Goal: Use online tool/utility: Utilize a website feature to perform a specific function

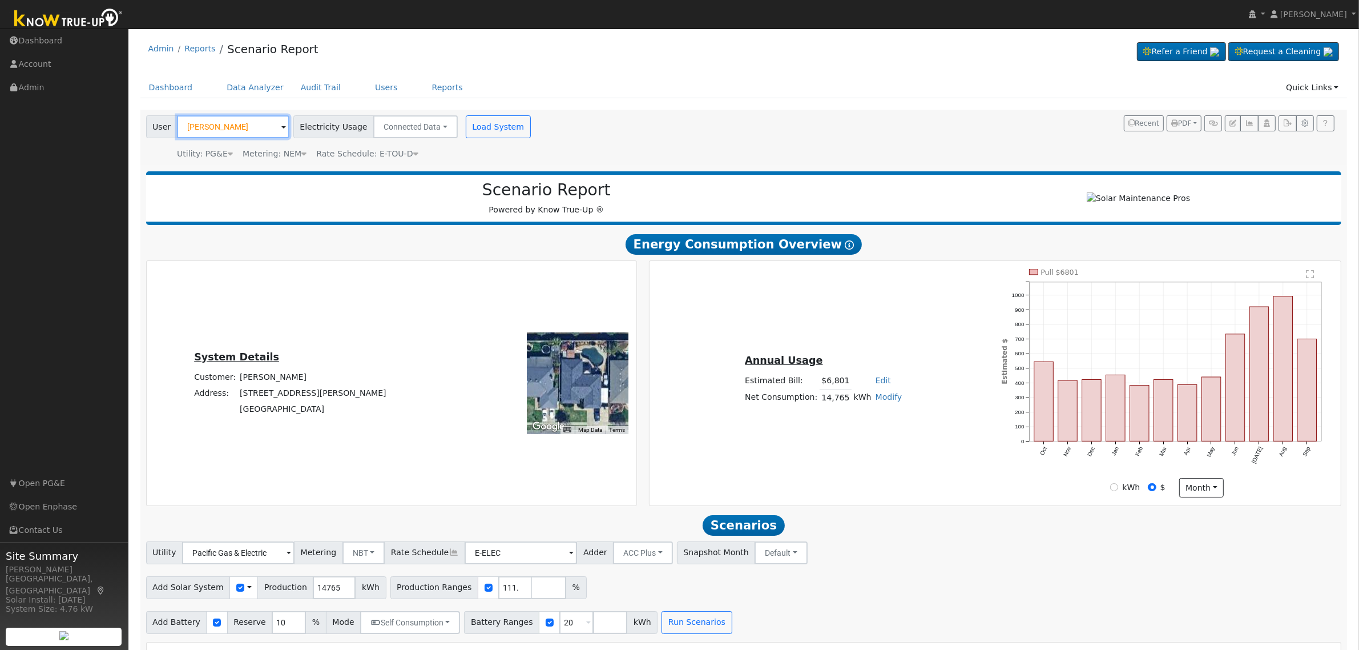
click at [243, 129] on input "[PERSON_NAME]" at bounding box center [233, 126] width 112 height 23
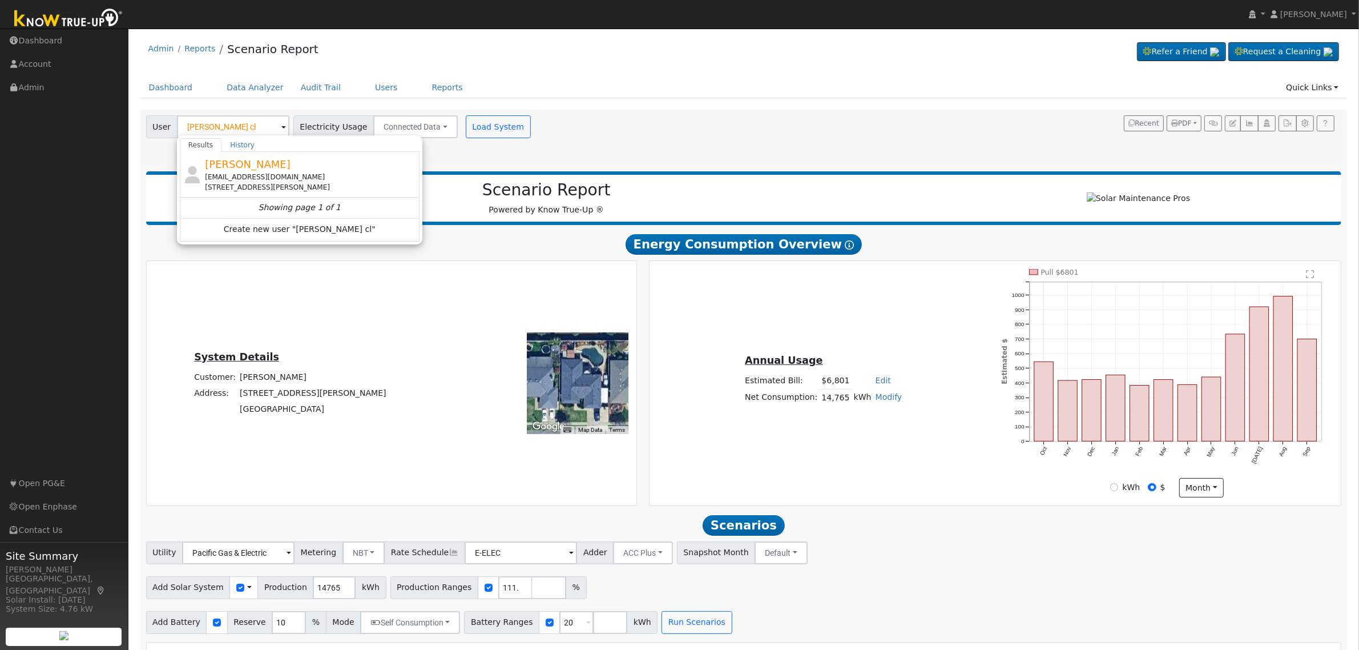
click at [283, 175] on div "[EMAIL_ADDRESS][DOMAIN_NAME]" at bounding box center [311, 177] width 212 height 10
type input "[PERSON_NAME]"
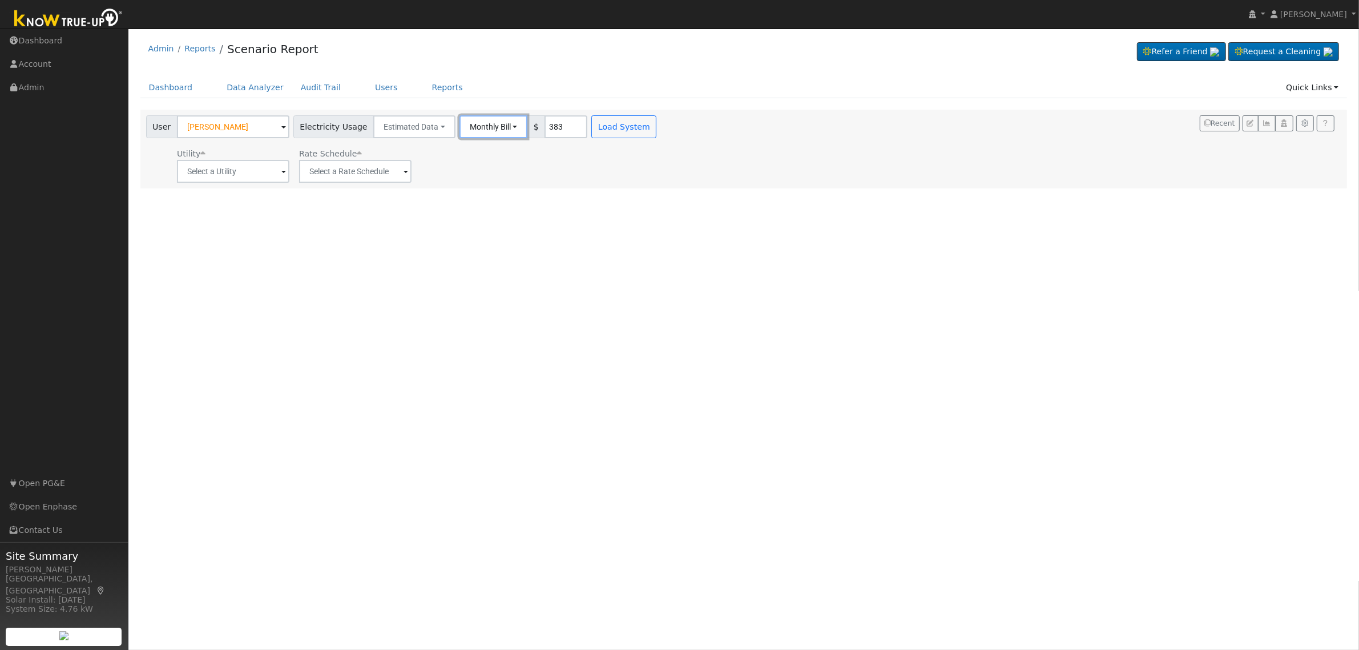
click at [492, 118] on button "Monthly Bill" at bounding box center [493, 126] width 68 height 23
click at [657, 283] on div "User Profile First name Last name Email Email Notifications No Emails No Emails…" at bounding box center [743, 339] width 1231 height 621
click at [280, 175] on input "text" at bounding box center [233, 171] width 112 height 23
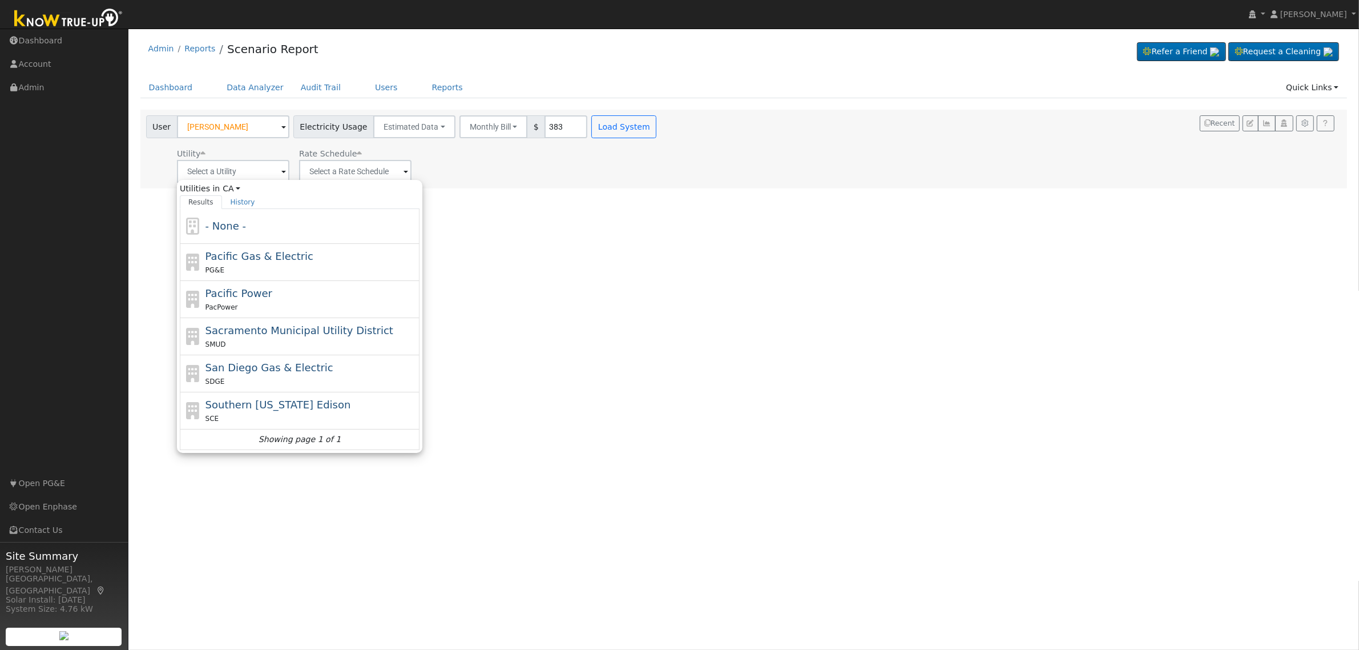
click at [289, 265] on div "PG&E" at bounding box center [311, 270] width 212 height 12
type input "Pacific Gas & Electric"
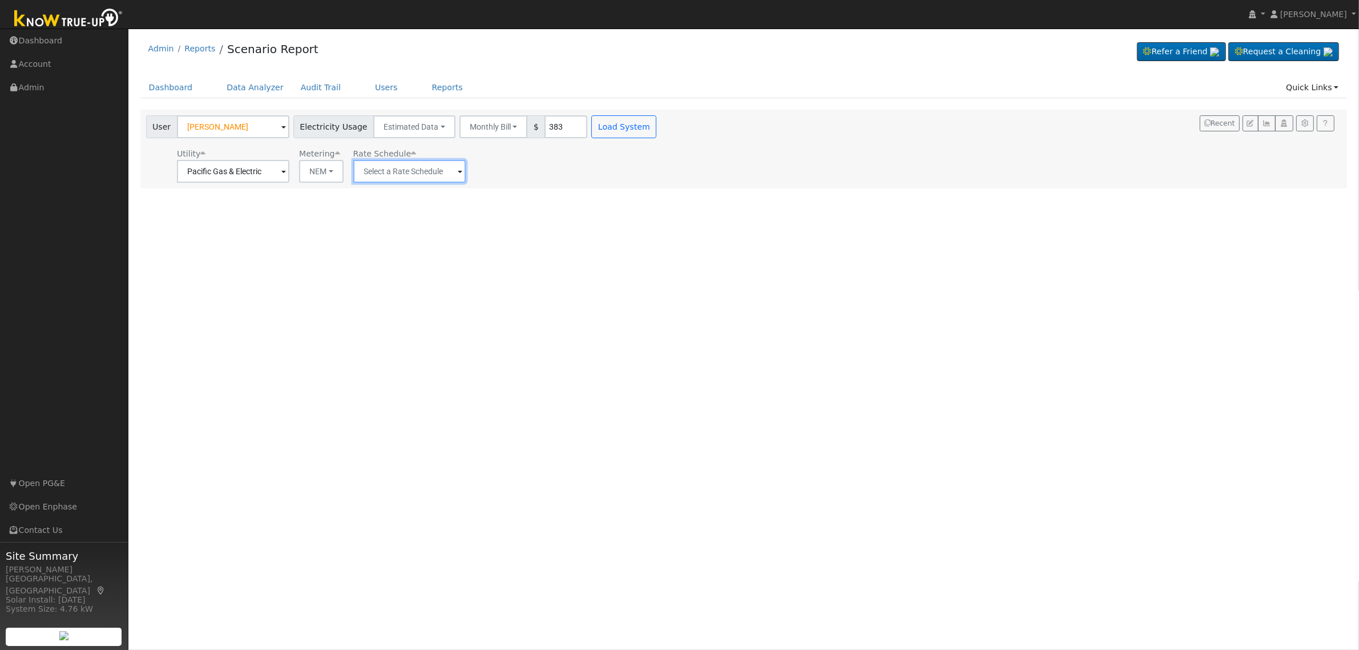
click at [421, 164] on input "text" at bounding box center [409, 171] width 112 height 23
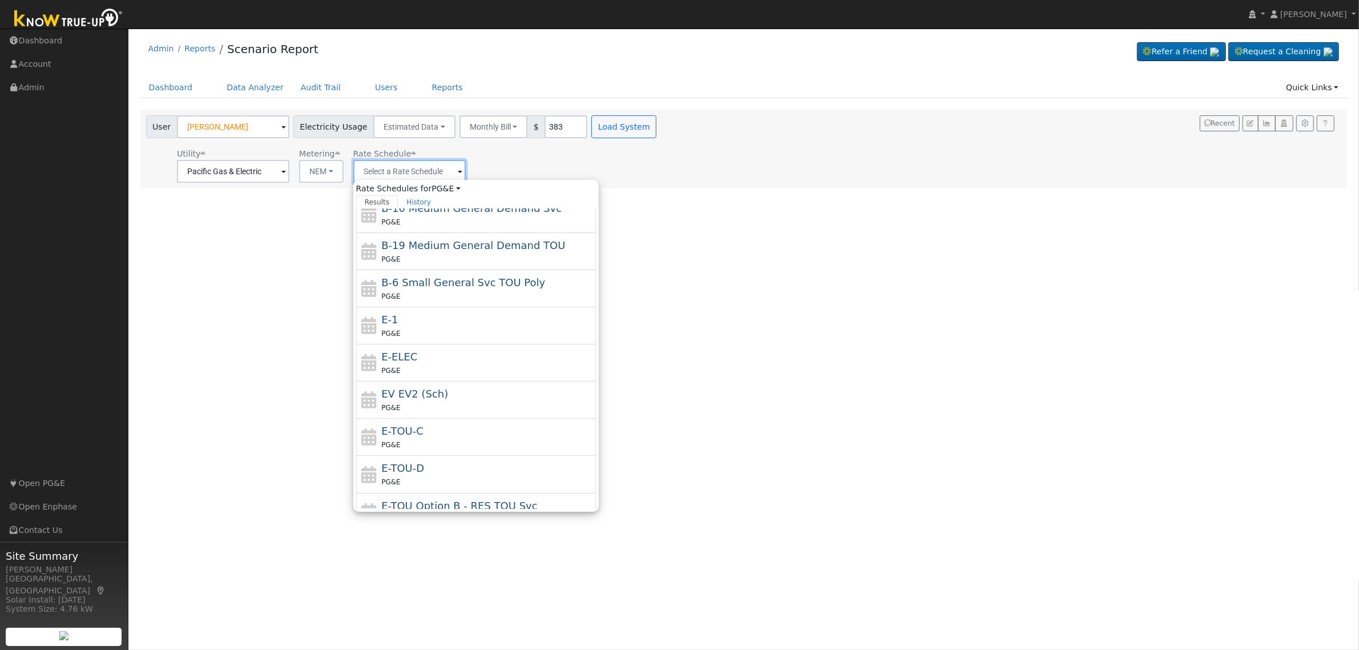
scroll to position [143, 0]
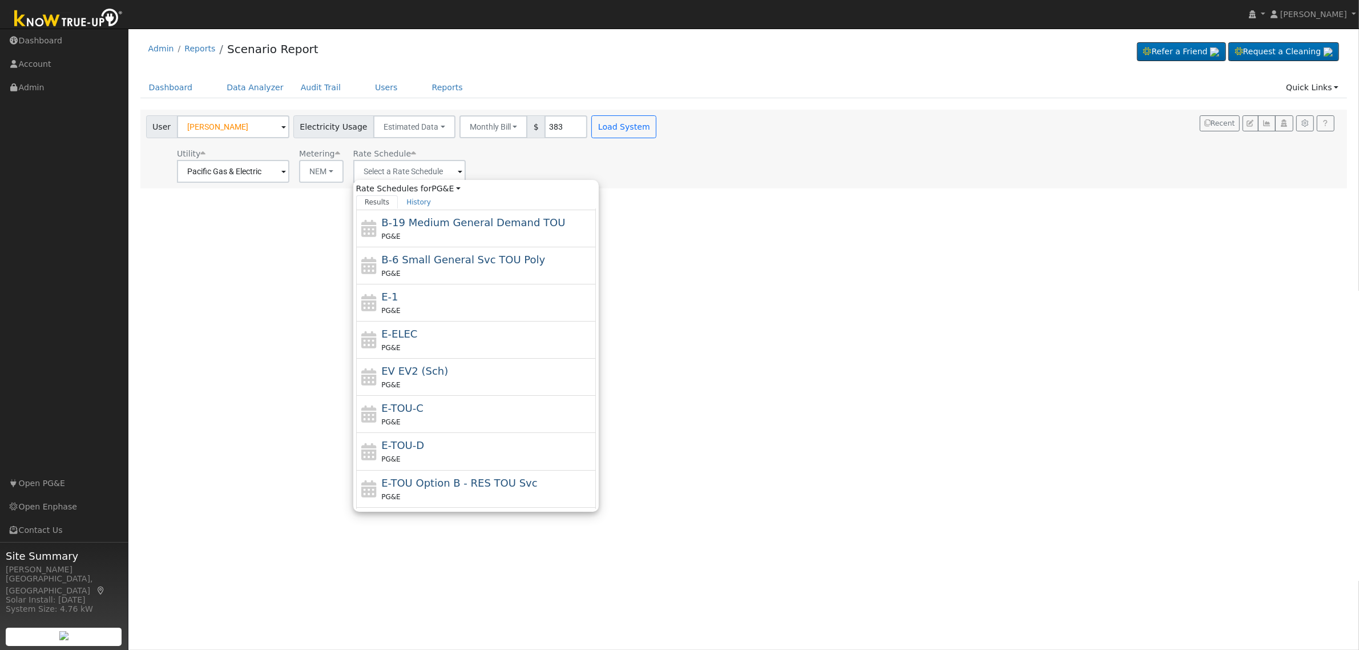
click at [430, 455] on div "PG&E" at bounding box center [487, 459] width 212 height 12
type input "E-TOU-D"
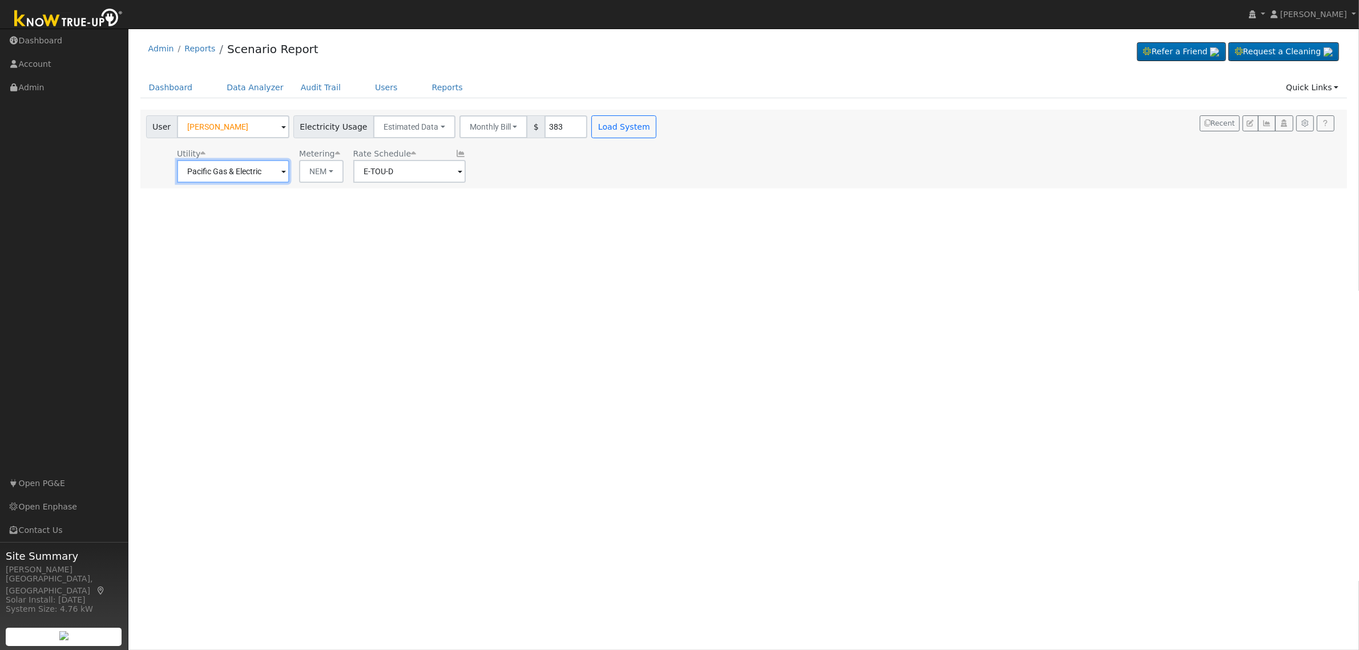
click at [261, 178] on input "Pacific Gas & Electric" at bounding box center [233, 171] width 112 height 23
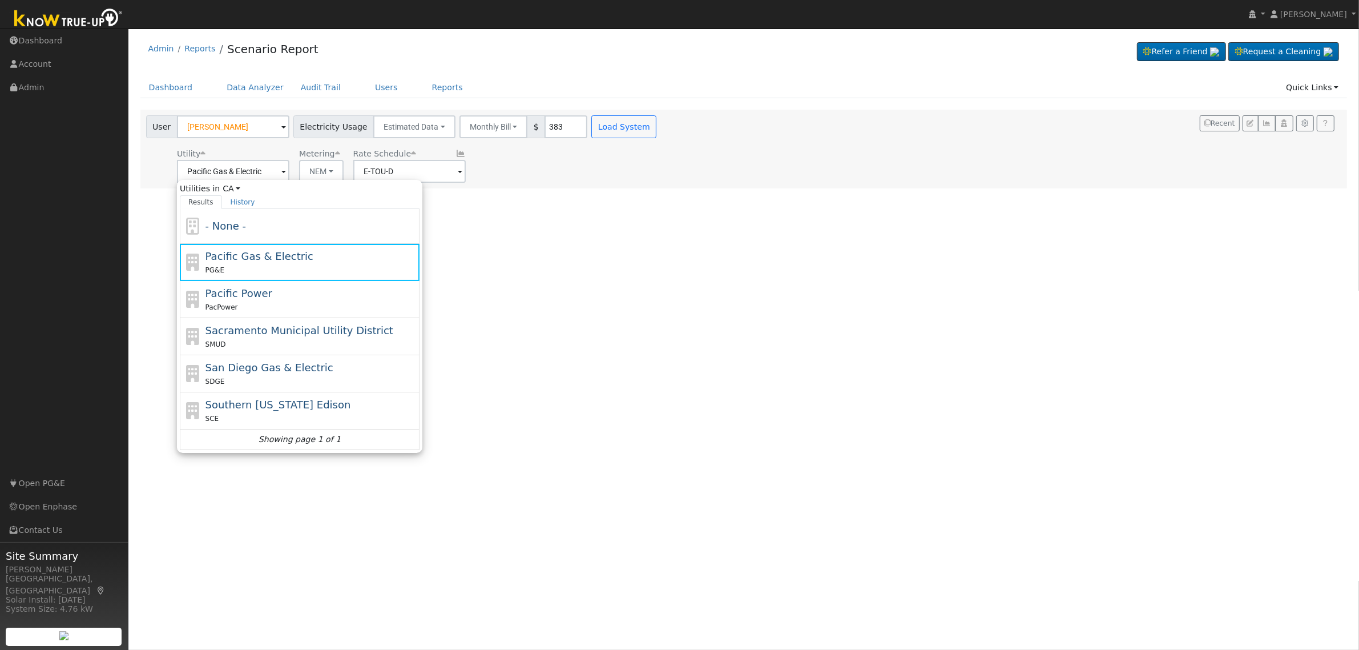
click at [289, 405] on span "Southern [US_STATE] Edison" at bounding box center [278, 404] width 146 height 12
type input "Southern [US_STATE] Edison"
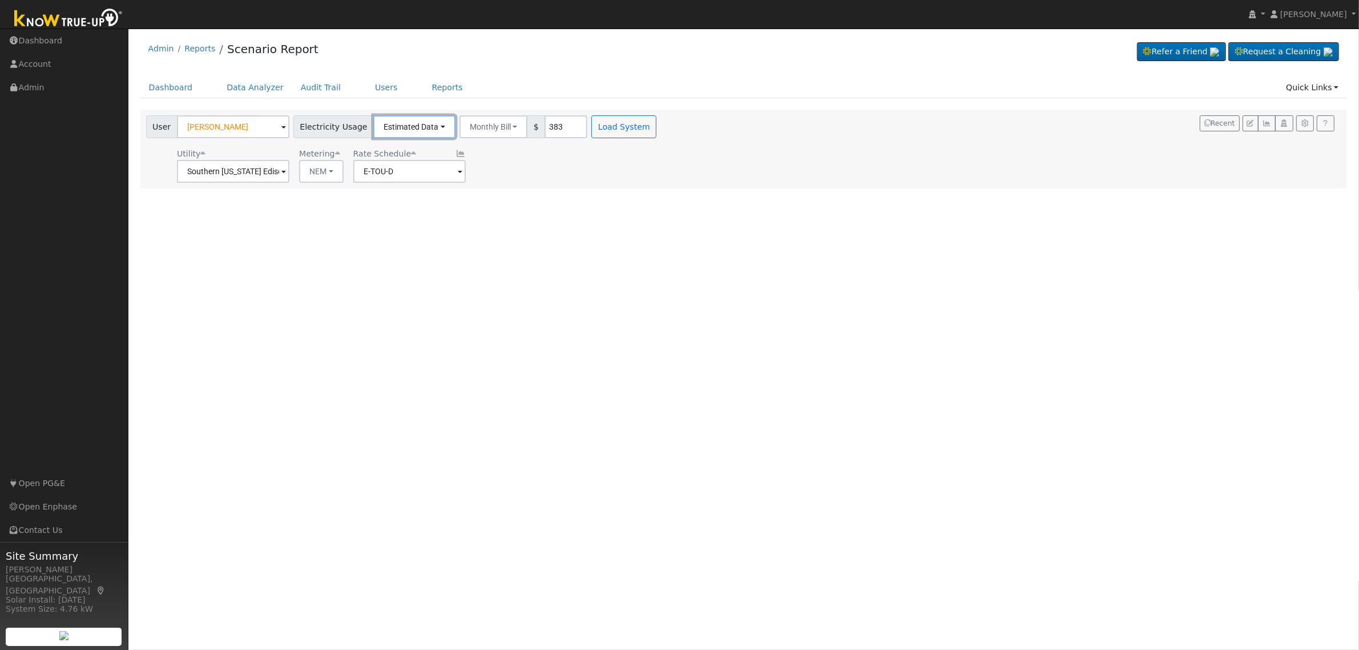
click at [421, 123] on button "Estimated Data" at bounding box center [414, 126] width 82 height 23
click at [420, 166] on link "Estimated Data" at bounding box center [414, 168] width 81 height 16
type input "16752"
click at [543, 235] on div "User Profile First name Last name Email Email Notifications No Emails No Emails…" at bounding box center [743, 339] width 1231 height 621
click at [649, 126] on button "Load System" at bounding box center [670, 126] width 65 height 23
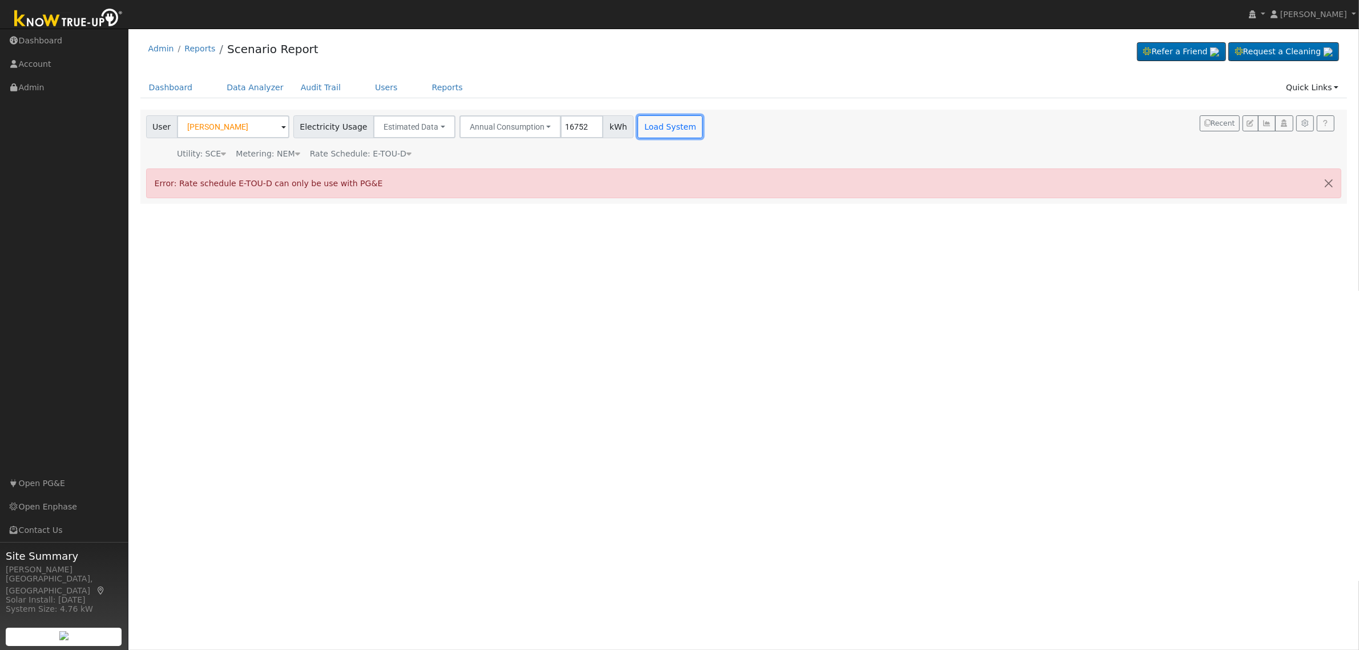
click at [654, 124] on button "Load System" at bounding box center [670, 126] width 65 height 23
click at [380, 149] on span "Rate Schedule: E-TOU-D" at bounding box center [361, 153] width 102 height 9
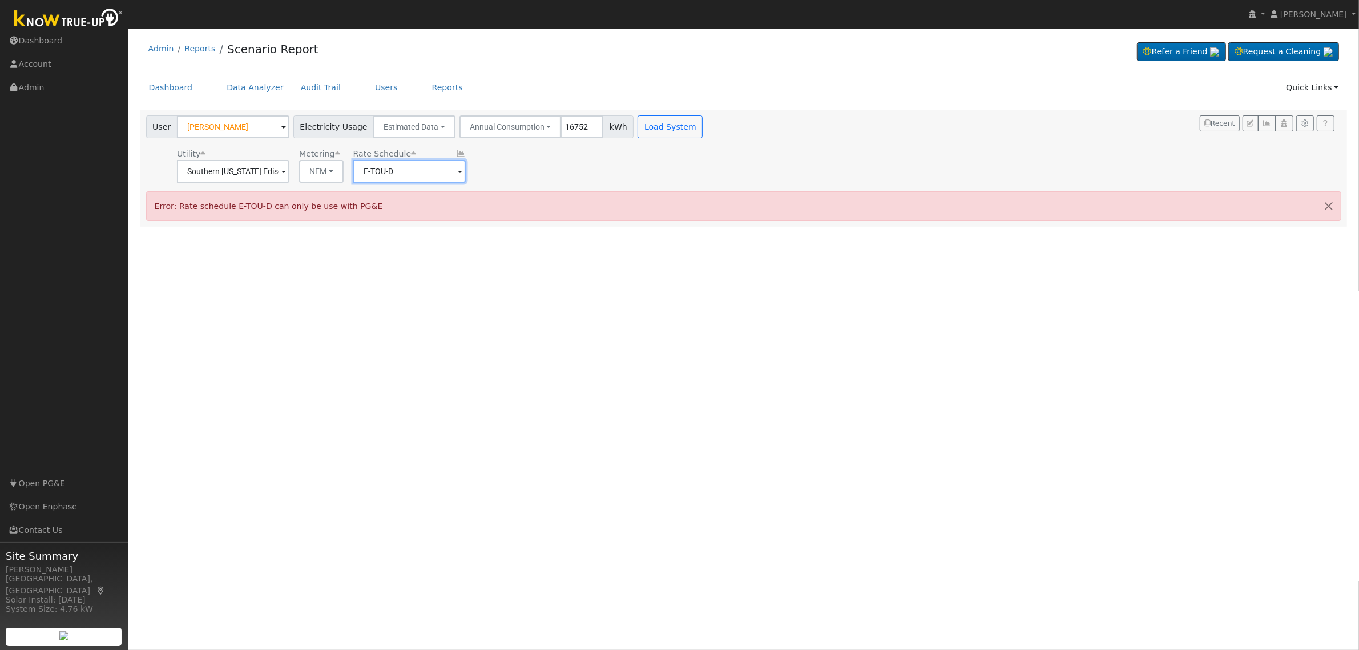
click at [446, 175] on input "E-TOU-D" at bounding box center [409, 171] width 112 height 23
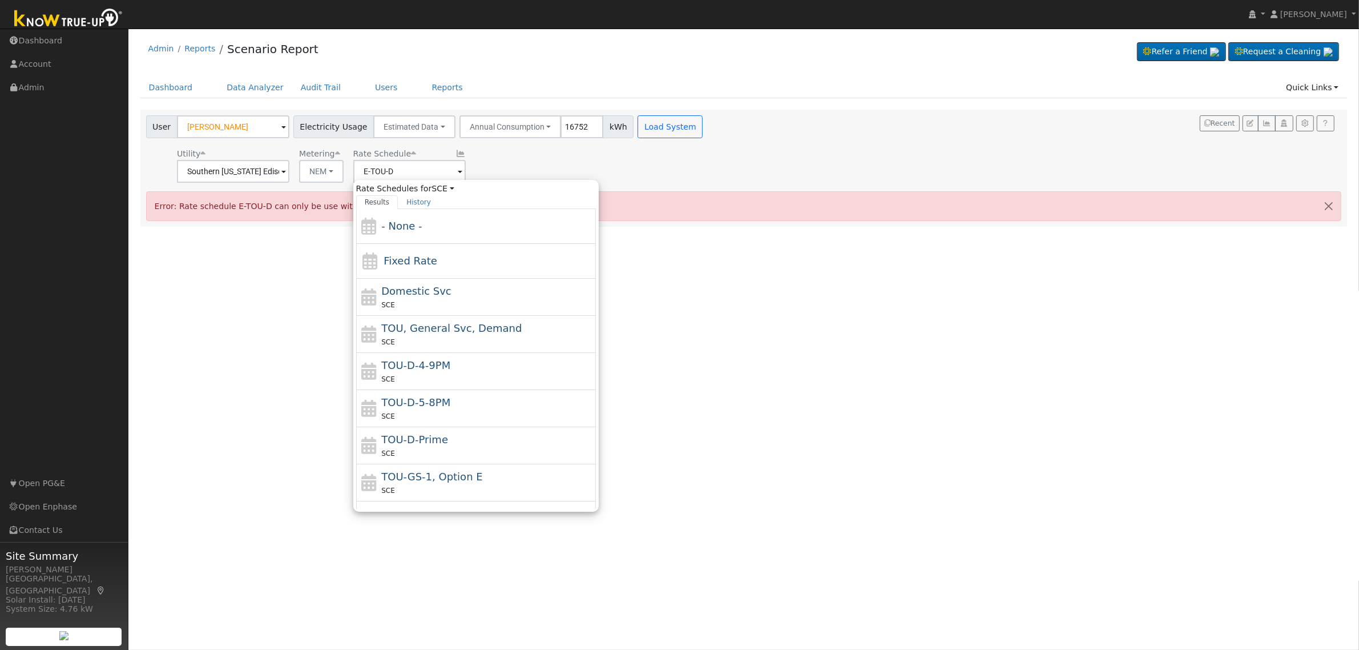
click at [457, 377] on div "SCE" at bounding box center [487, 379] width 212 height 12
type input "TOU-D-4-9PM"
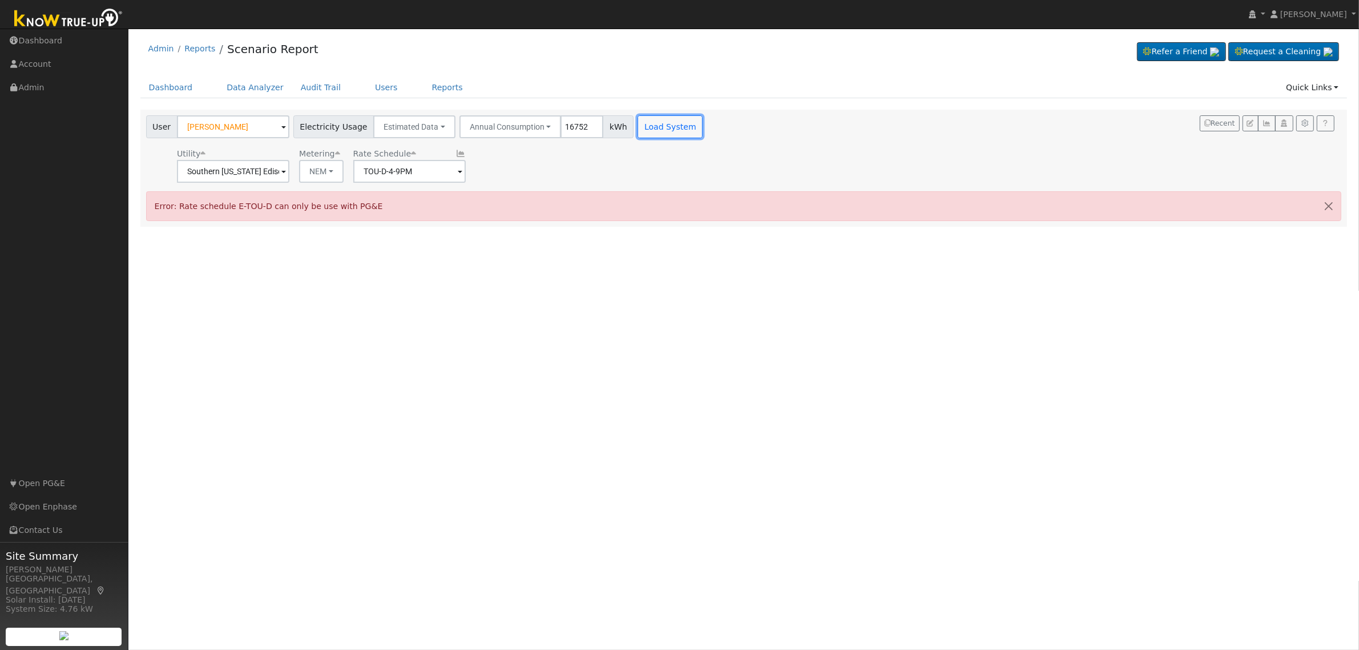
click at [640, 120] on button "Load System" at bounding box center [670, 126] width 65 height 23
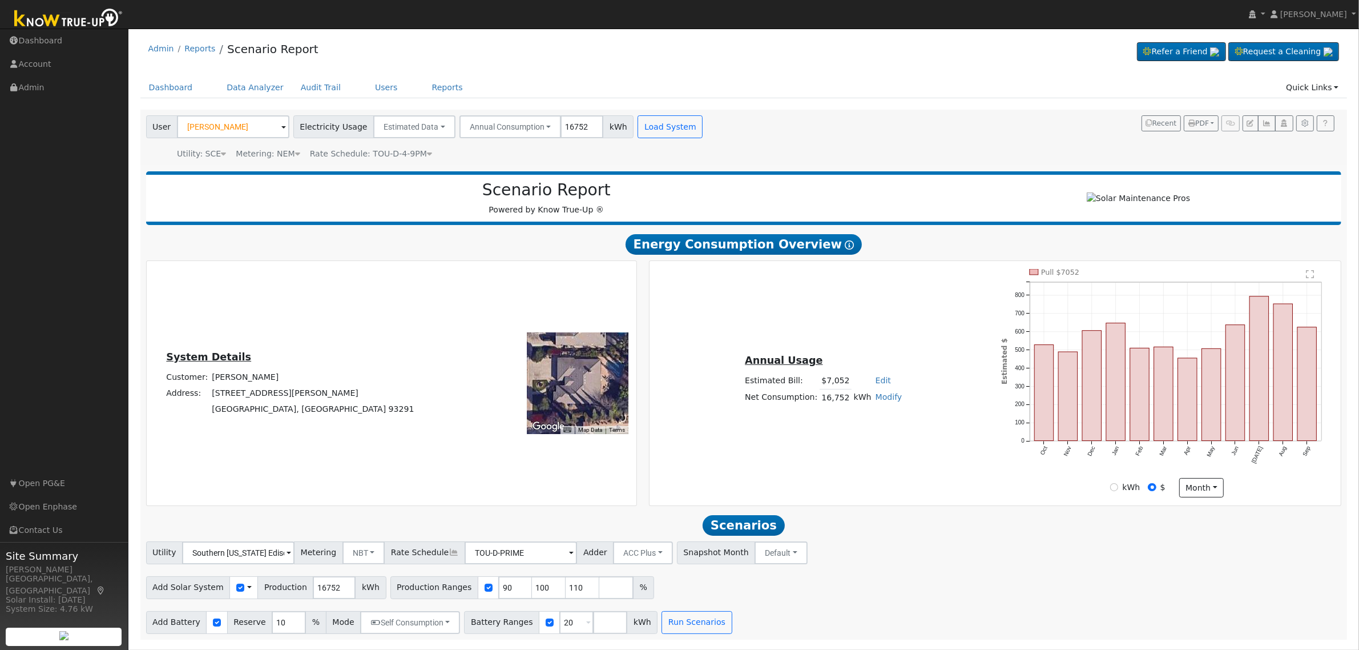
click at [877, 382] on link "Edit" at bounding box center [883, 380] width 15 height 9
type input "6409"
click at [893, 344] on div "Annual Usage Estimated Bill: $7,052 Edit Estimated Bill $ 6409 Annual Net Consu…" at bounding box center [995, 383] width 687 height 228
click at [498, 592] on input "90" at bounding box center [515, 587] width 34 height 23
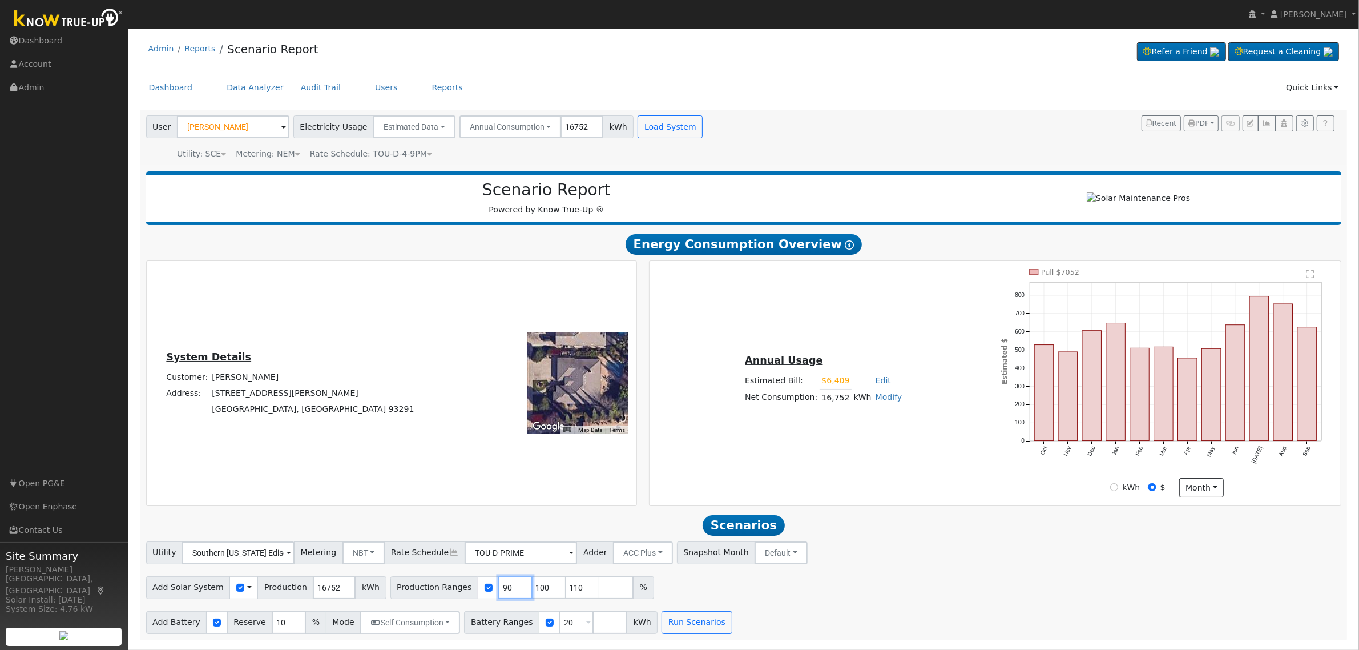
click at [498, 592] on input "90" at bounding box center [515, 587] width 34 height 23
type input "100"
type input "110"
click at [498, 592] on input "10" at bounding box center [515, 587] width 34 height 23
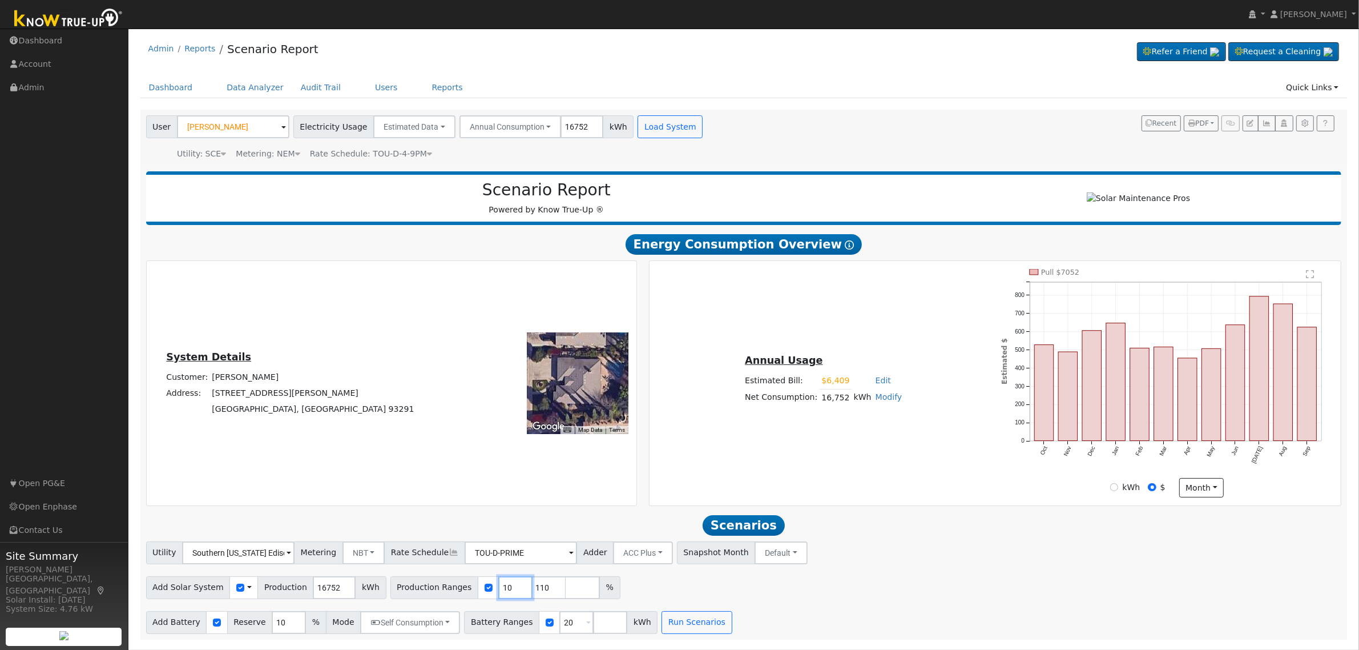
click at [498, 592] on input "10" at bounding box center [515, 587] width 34 height 23
type input "110"
type input "1"
type input "118.13"
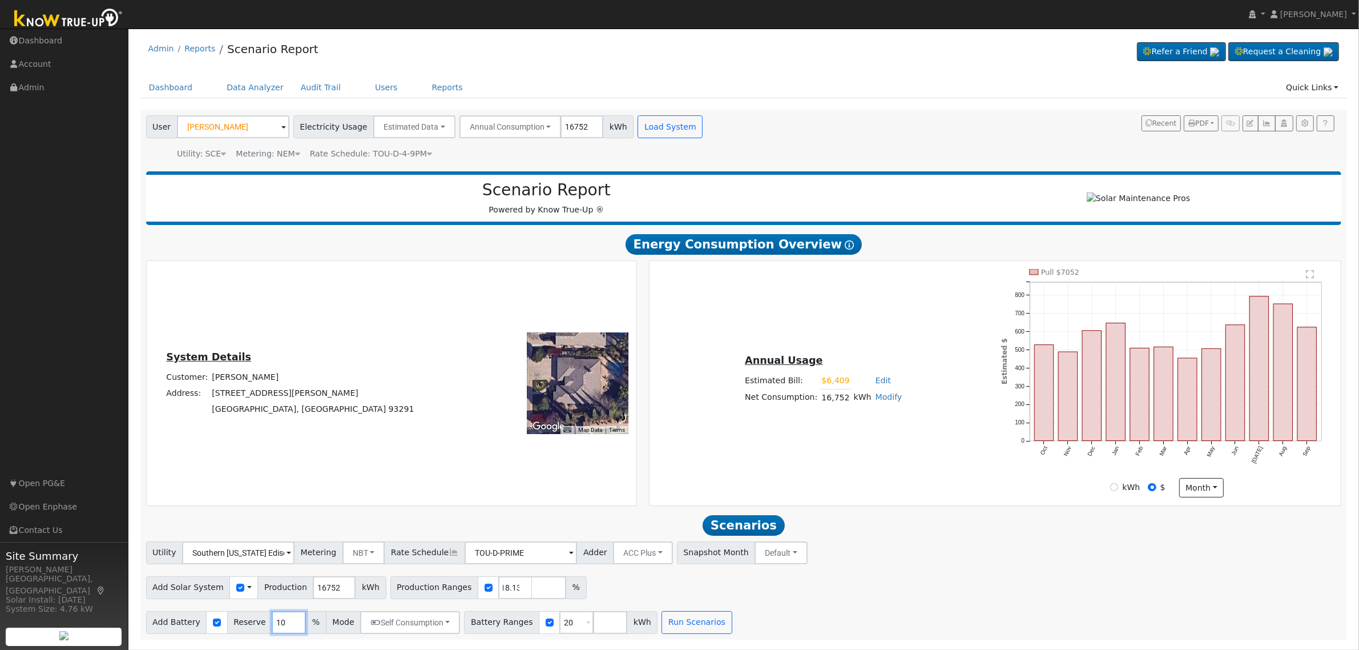
scroll to position [0, 0]
click at [272, 631] on input "10" at bounding box center [289, 622] width 34 height 23
type input "20"
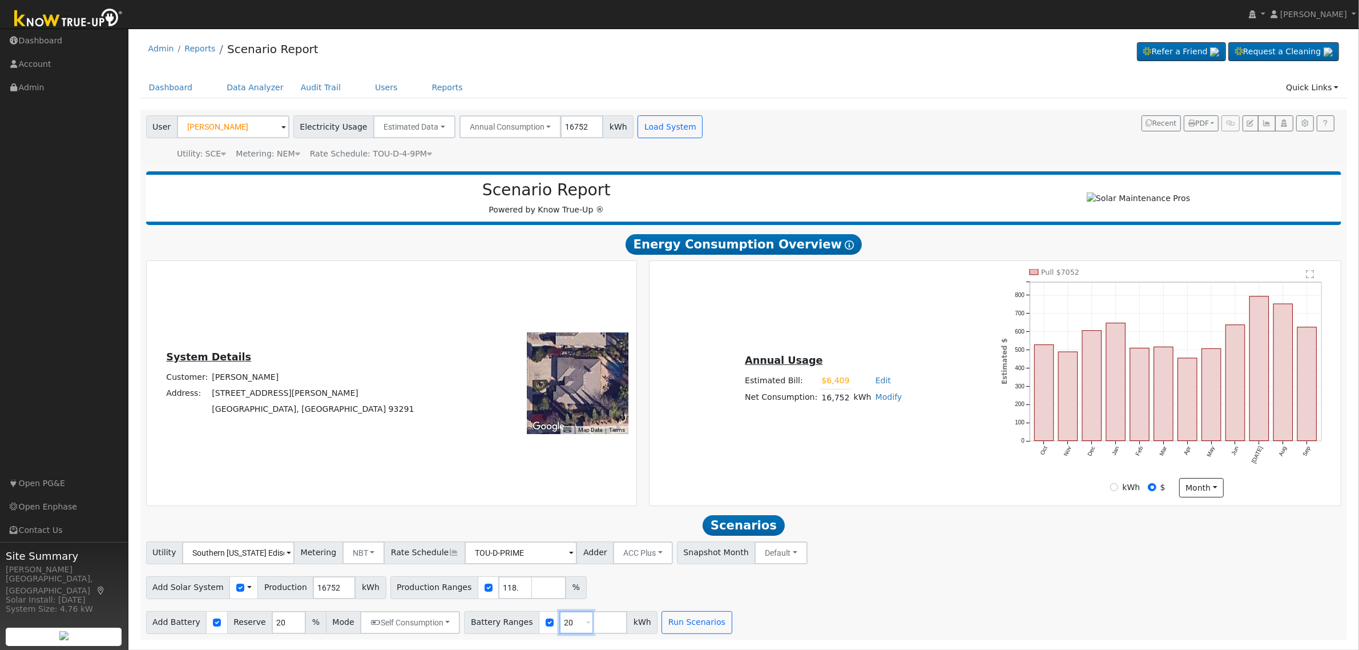
click at [559, 626] on input "20" at bounding box center [576, 622] width 34 height 23
click at [559, 626] on input "number" at bounding box center [576, 622] width 34 height 23
type input "30"
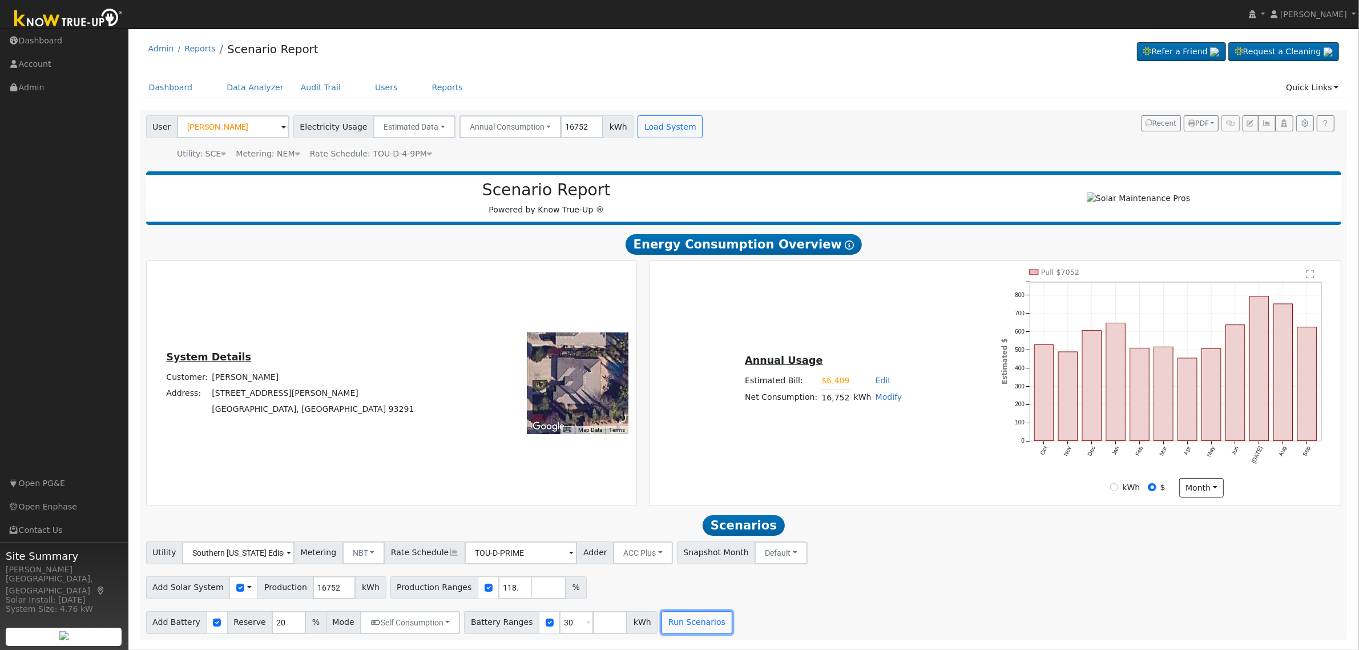
click at [682, 632] on button "Run Scenarios" at bounding box center [697, 622] width 70 height 23
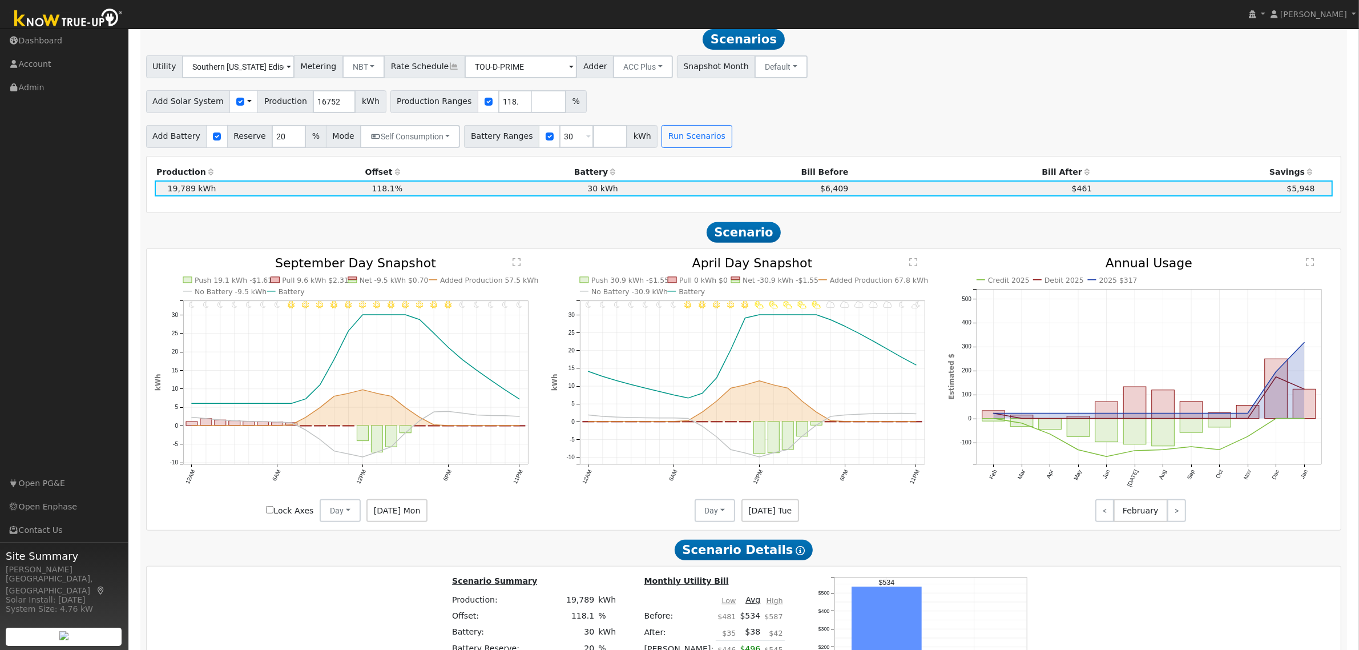
scroll to position [414, 0]
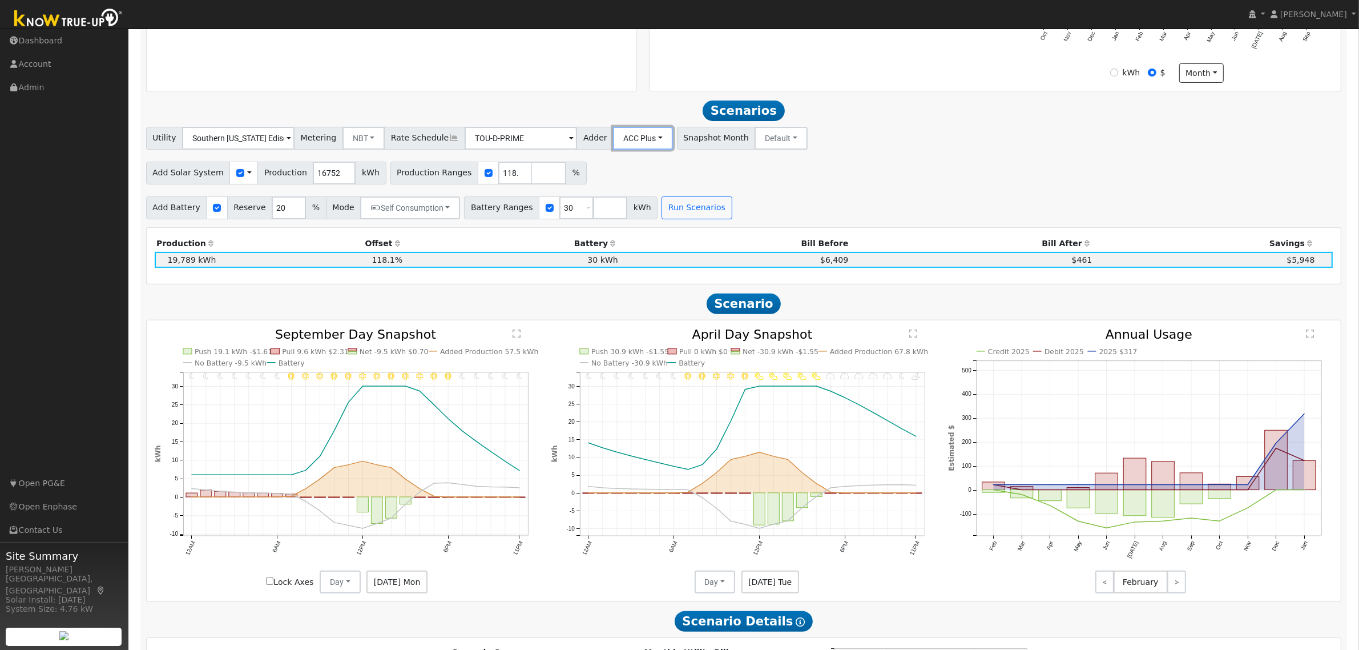
click at [630, 144] on button "ACC Plus" at bounding box center [643, 138] width 60 height 23
click at [876, 184] on div "Add Solar System Use CSV Data Production 16752 kWh Production Ranges 118.13 %" at bounding box center [744, 171] width 1200 height 27
click at [363, 139] on button "NBT" at bounding box center [363, 138] width 43 height 23
click at [916, 172] on div "Add Solar System Use CSV Data Production 16752 kWh Production Ranges 118.13 %" at bounding box center [744, 171] width 1200 height 27
click at [559, 214] on input "30" at bounding box center [576, 207] width 34 height 23
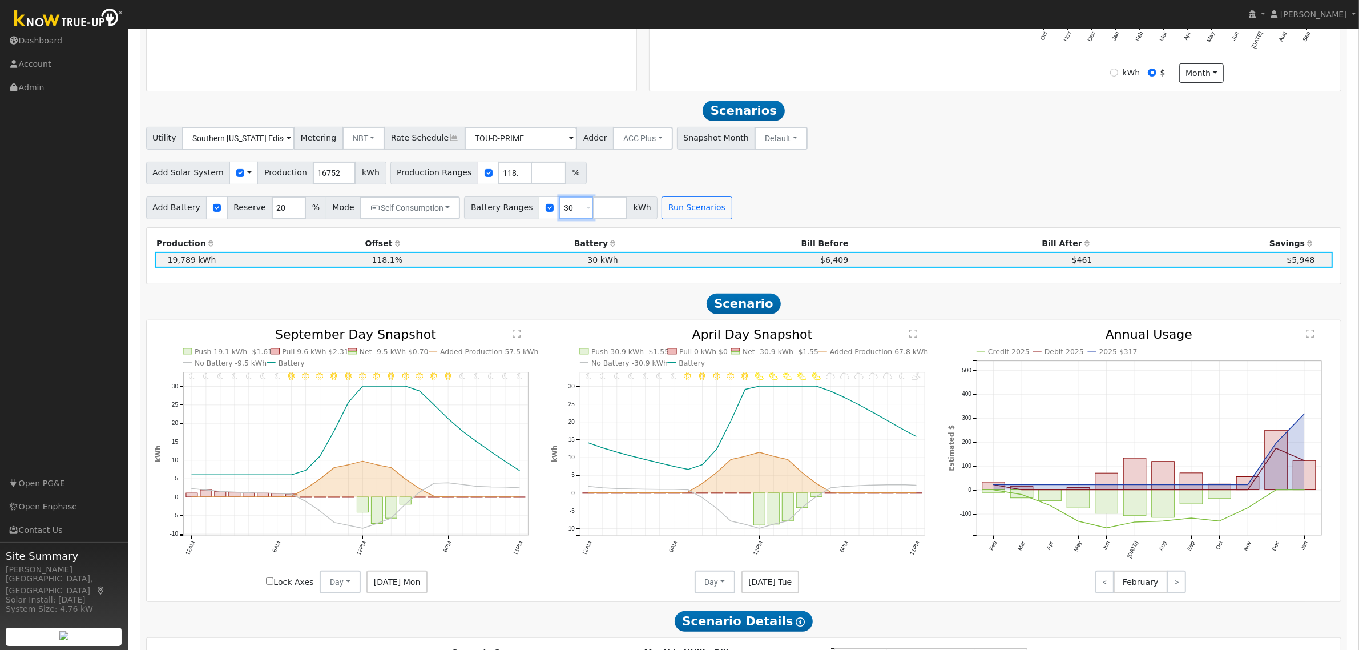
click at [559, 214] on input "30" at bounding box center [576, 207] width 34 height 23
type input "27"
click at [673, 212] on button "Run Scenarios" at bounding box center [697, 207] width 70 height 23
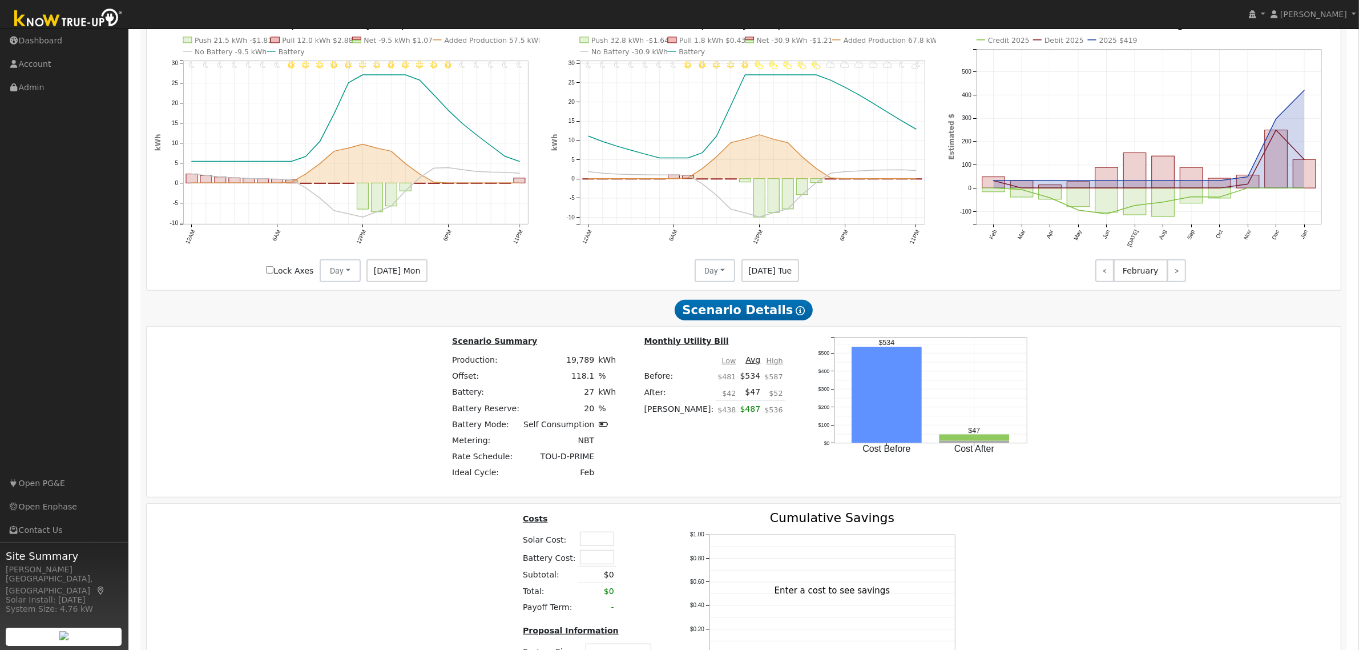
scroll to position [771, 0]
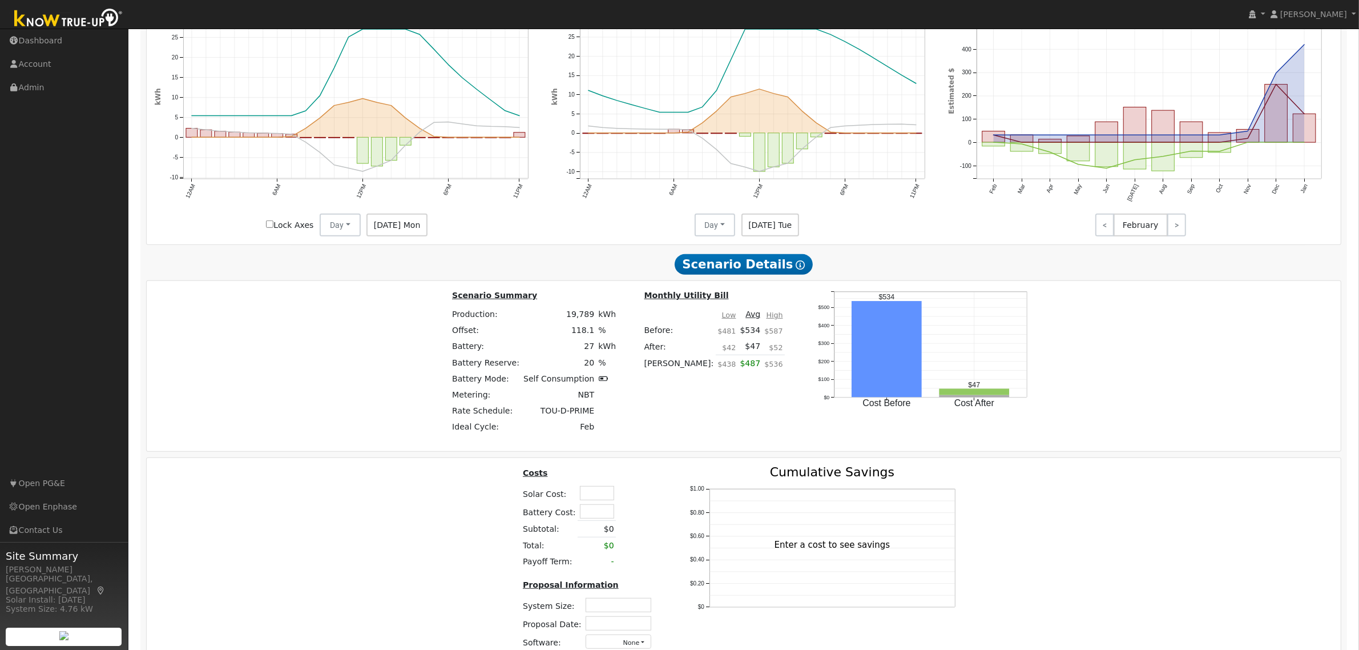
click at [592, 515] on input "text" at bounding box center [597, 511] width 34 height 14
type input "$28,500"
click at [635, 504] on table "Costs Solar Cost: Battery Cost: $28,500 Subtotal: $0 Total: $0 Payoff Term: -" at bounding box center [589, 518] width 136 height 104
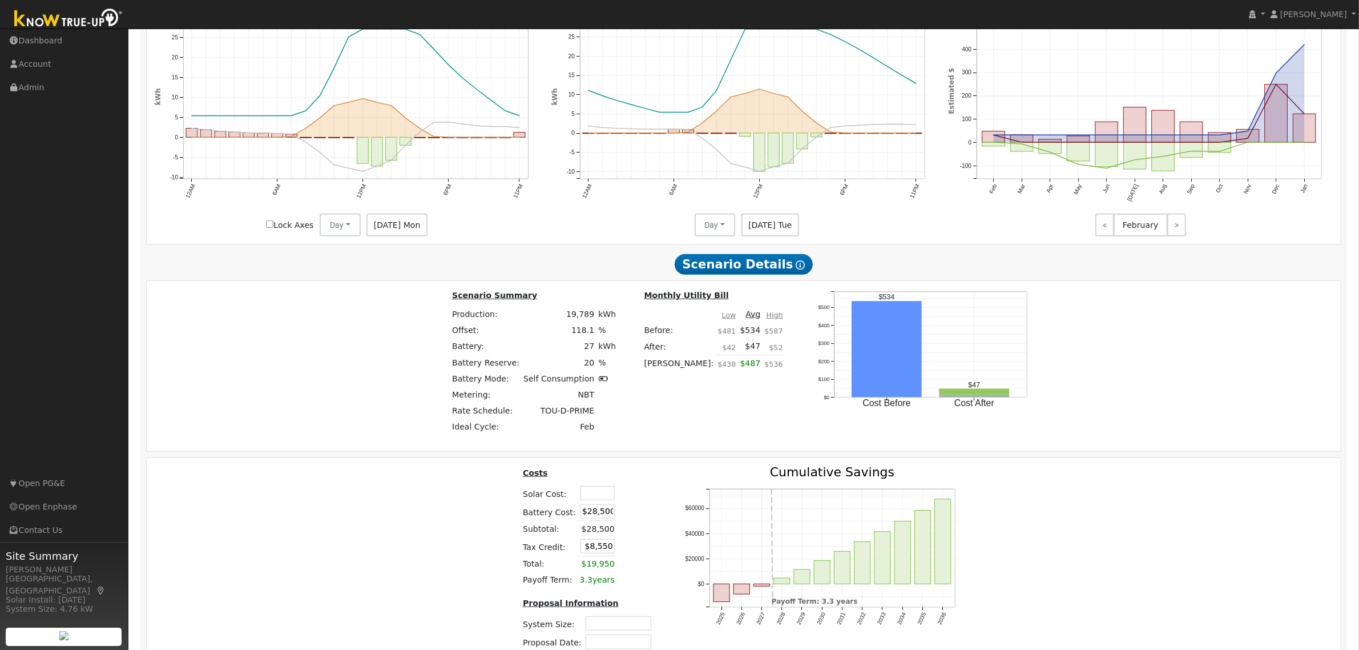
click at [602, 495] on input "text" at bounding box center [597, 493] width 34 height 14
type input "$46,000"
type input "$22,350"
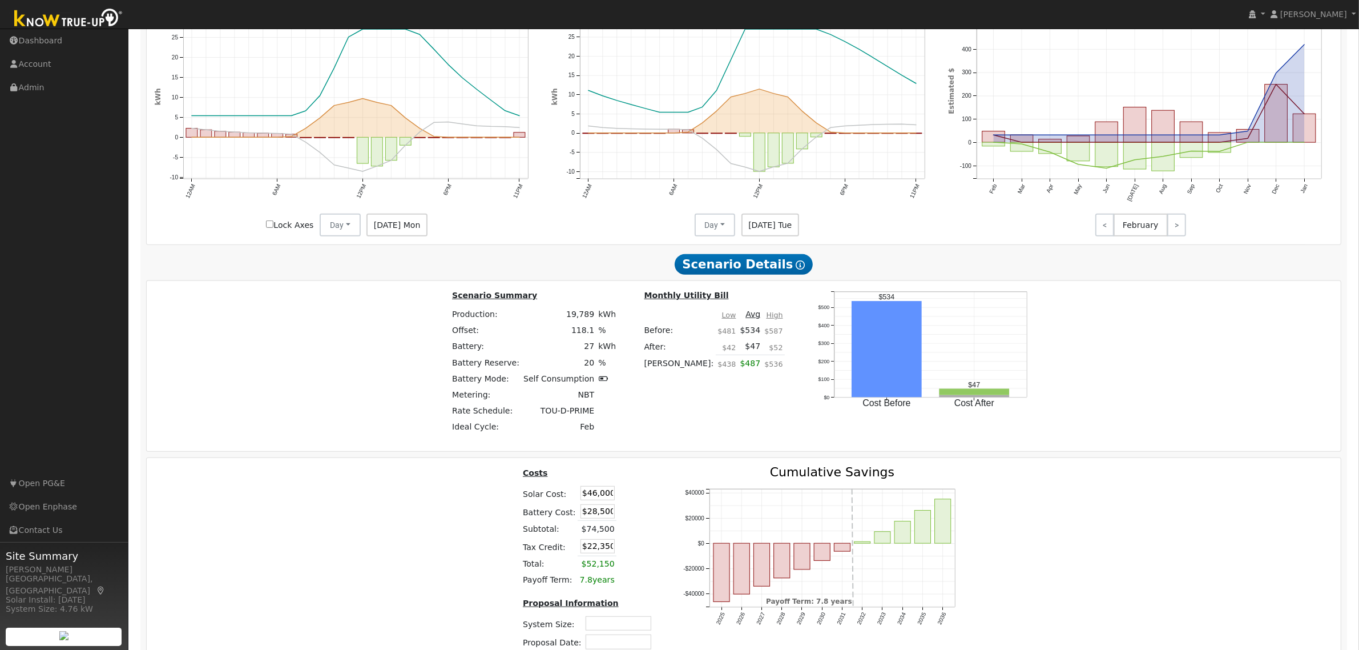
click at [425, 494] on div "Costs Solar Cost: $46,000 Battery Cost: $28,500 Subtotal: $74,500 Tax Credit: $…" at bounding box center [744, 571] width 1203 height 211
click at [1197, 543] on div "Costs Solar Cost: $46,000 Battery Cost: $28,500 Subtotal: $74,500 Tax Credit: $…" at bounding box center [744, 571] width 1203 height 211
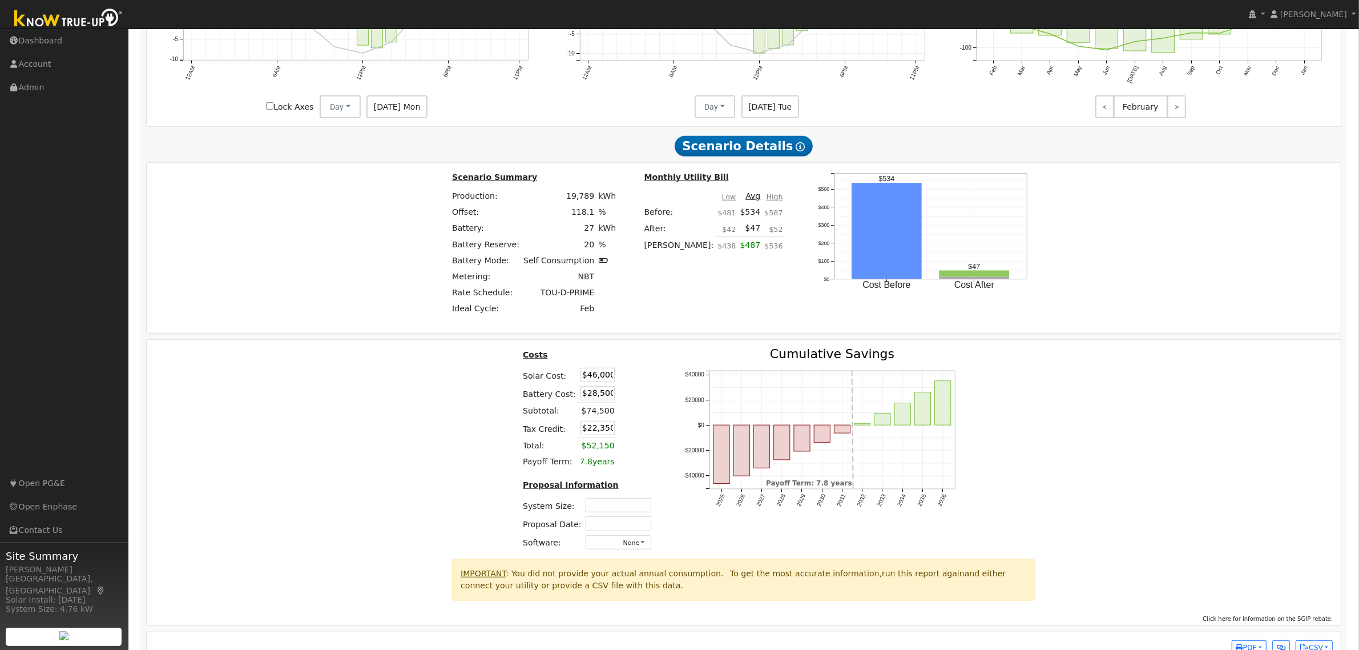
scroll to position [914, 0]
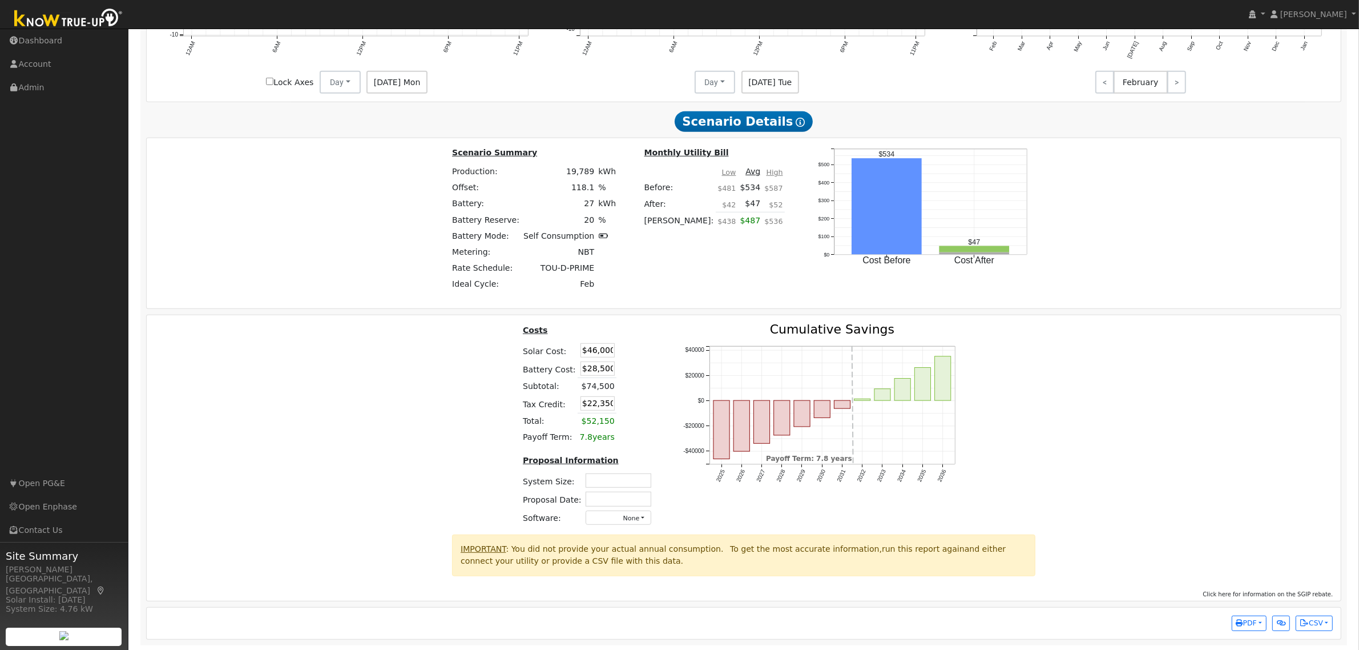
click at [614, 487] on input "text" at bounding box center [619, 480] width 66 height 14
type input "16.40"
click at [614, 506] on input "text" at bounding box center [619, 498] width 66 height 14
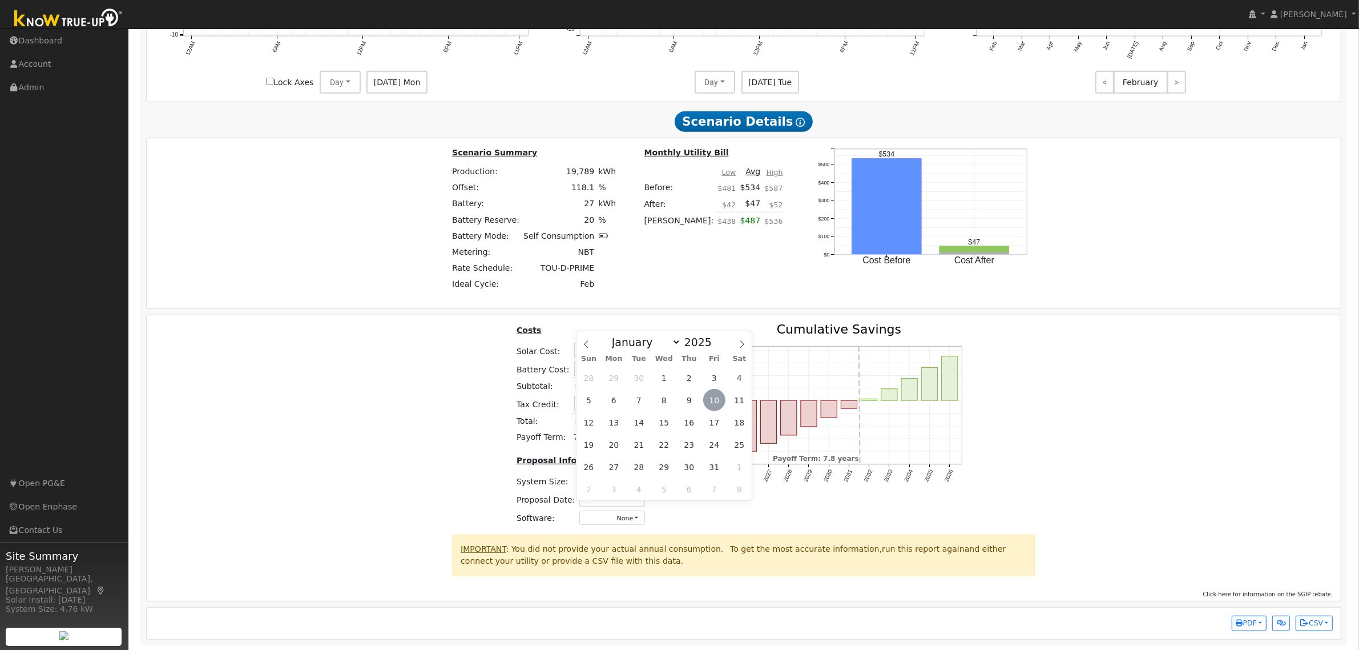
click at [708, 404] on span "10" at bounding box center [714, 400] width 22 height 22
type input "[DATE]"
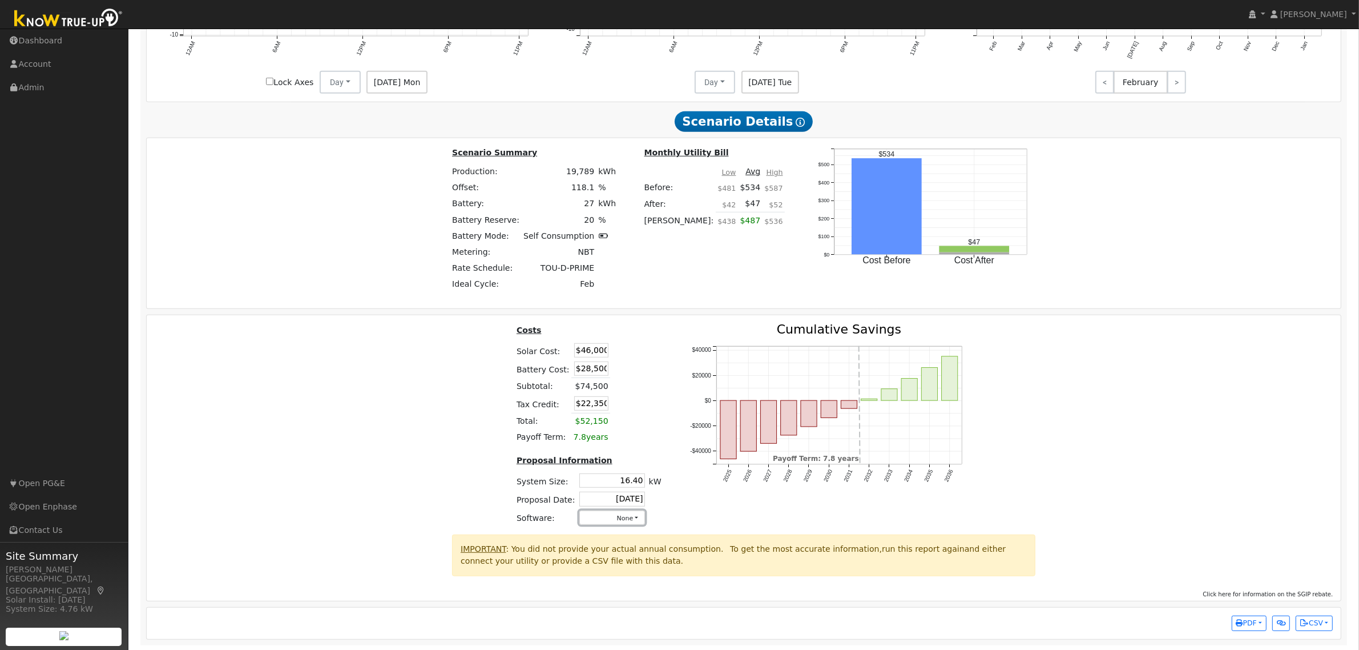
click at [631, 525] on button "None" at bounding box center [612, 517] width 66 height 14
click at [603, 424] on link "Aurora" at bounding box center [600, 416] width 82 height 16
click at [1111, 454] on div "Costs Solar Cost: $46,000 Battery Cost: $28,500 Subtotal: $74,500 Tax Credit: $…" at bounding box center [744, 428] width 1203 height 211
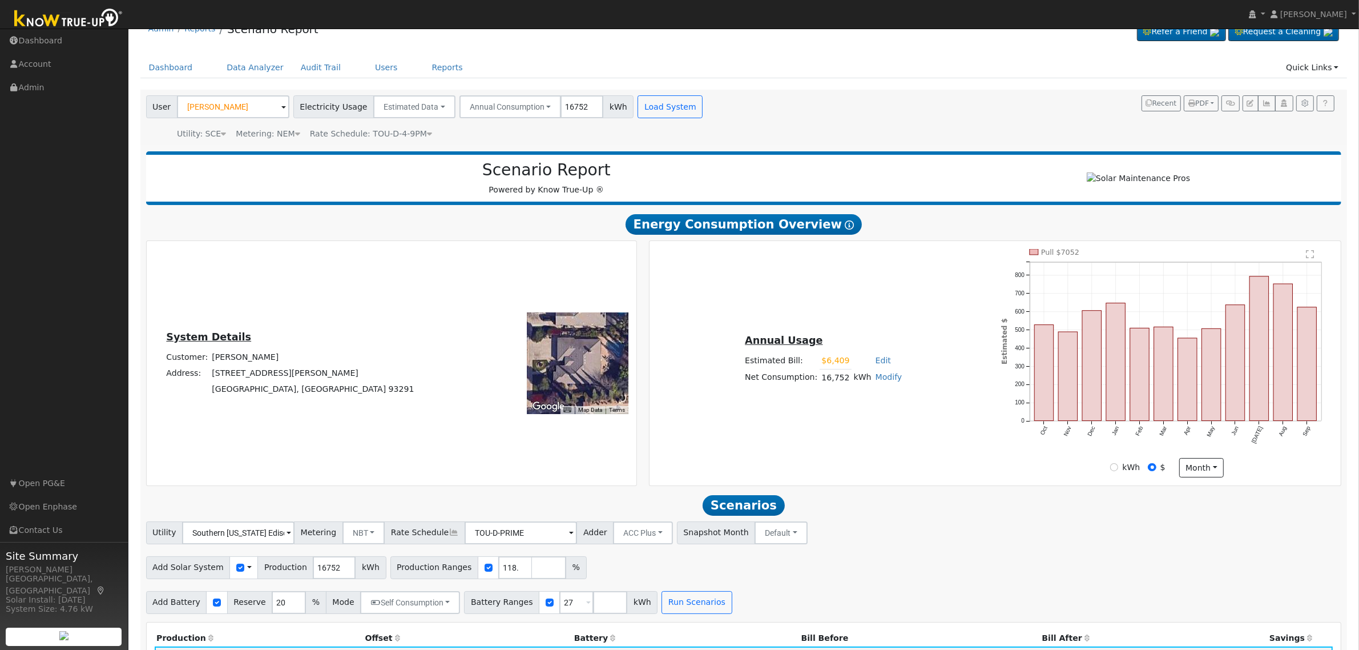
scroll to position [0, 0]
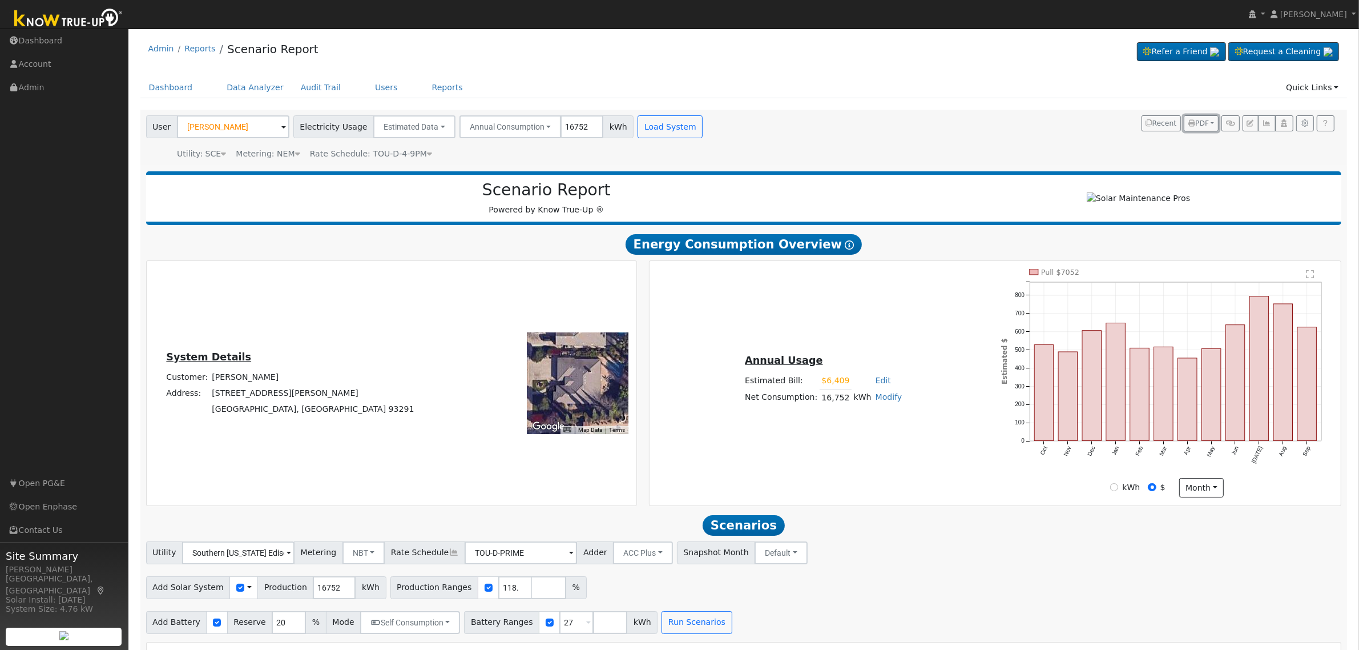
click at [1203, 124] on span "PDF" at bounding box center [1198, 123] width 21 height 8
click at [1162, 195] on link "Both" at bounding box center [1171, 196] width 94 height 16
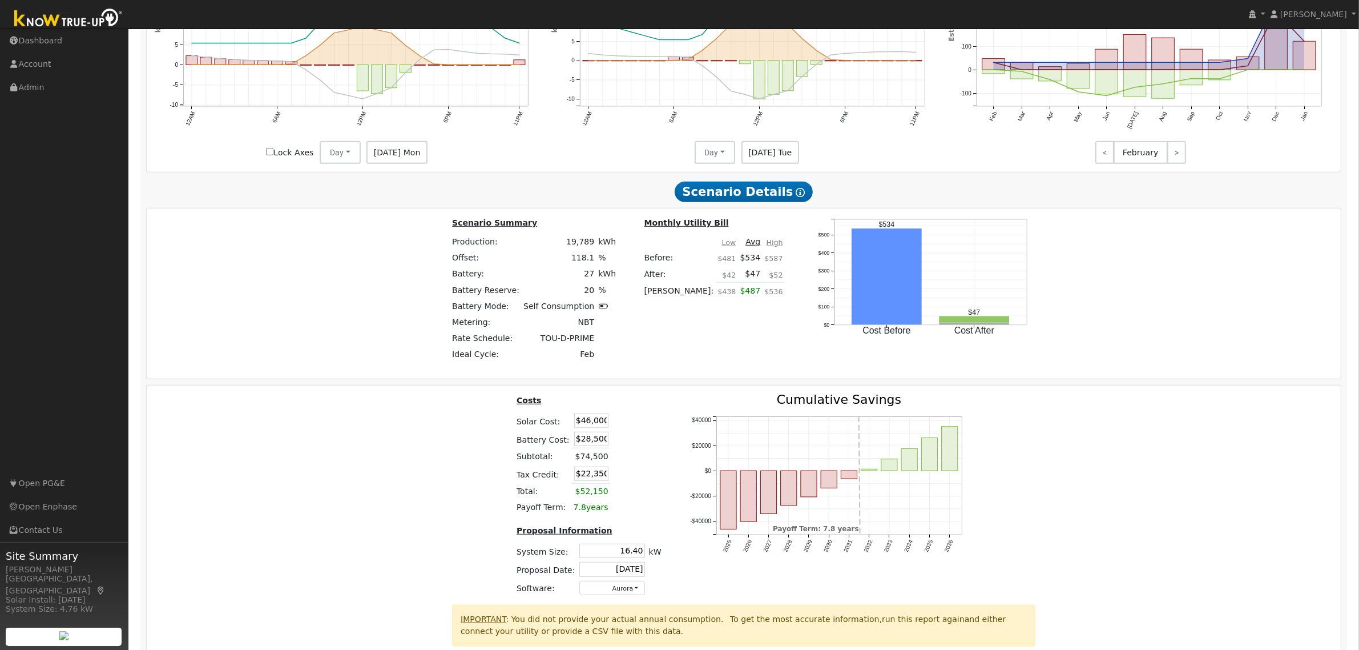
scroll to position [856, 0]
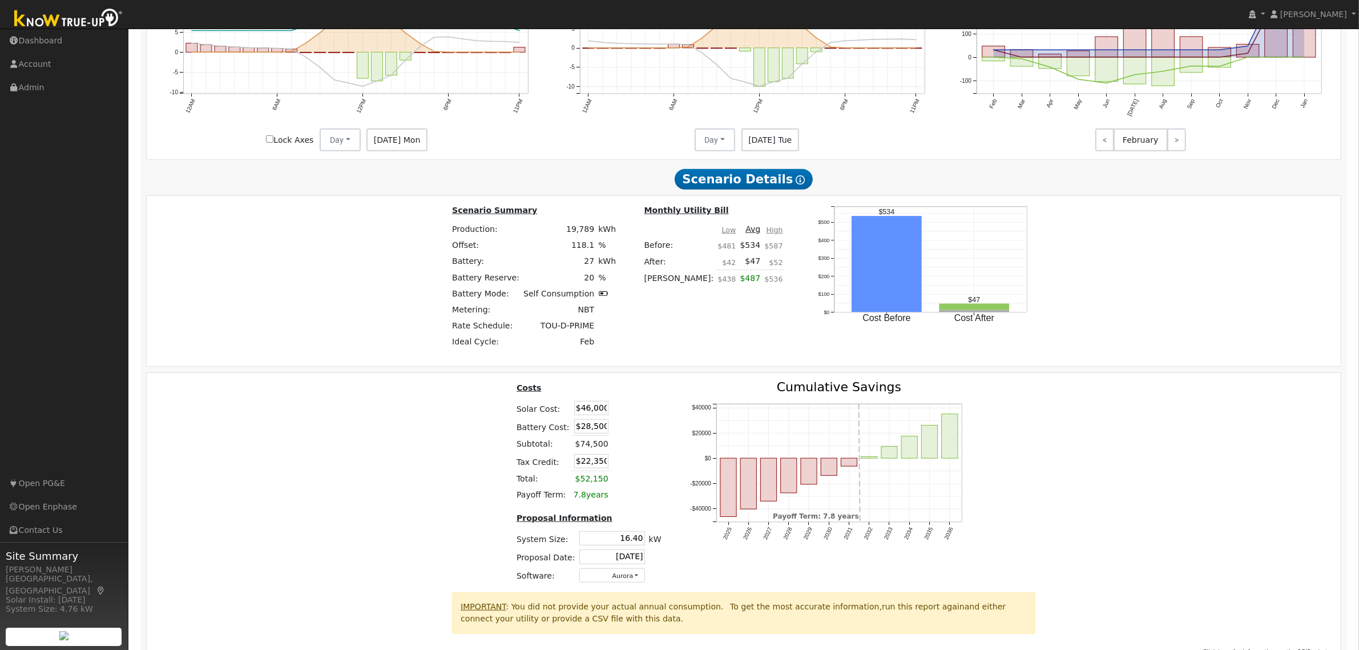
click at [594, 415] on input "$46,000" at bounding box center [591, 408] width 34 height 14
type input "$45,000"
type input "$22,050"
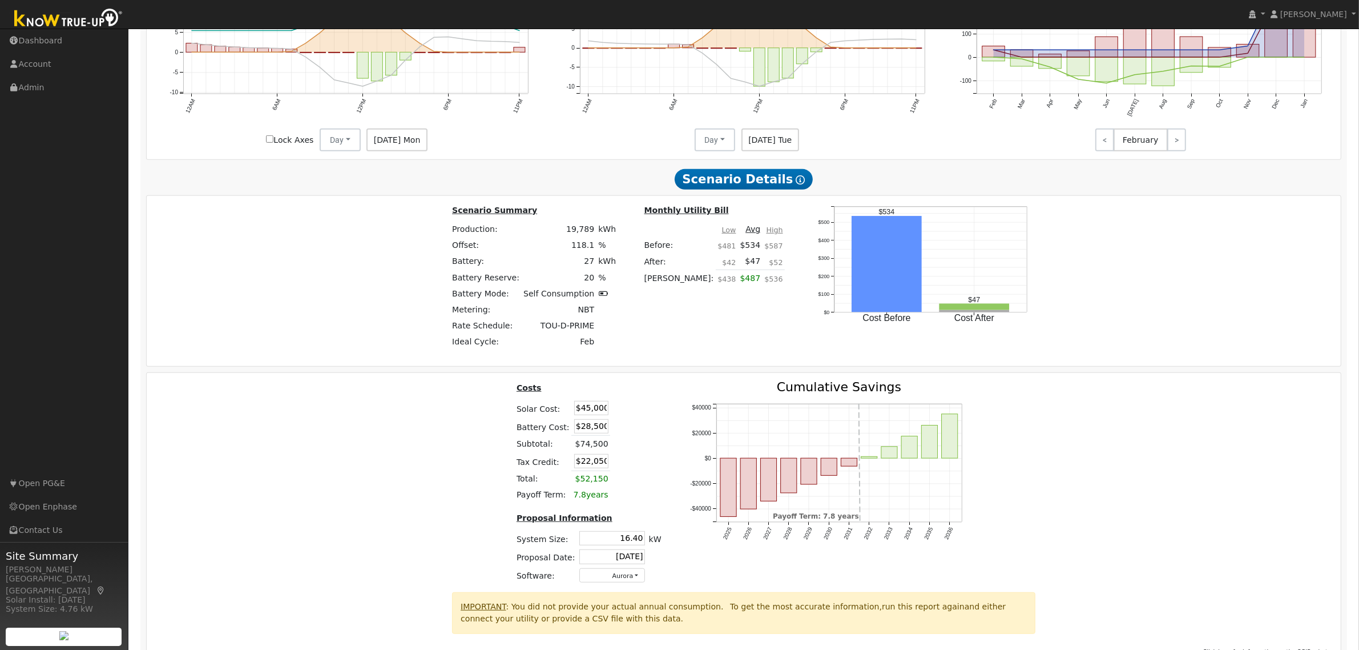
click at [406, 477] on div "Costs Solar Cost: $45,000 Battery Cost: $28,500 Subtotal: $74,500 Tax Credit: $…" at bounding box center [744, 486] width 1203 height 211
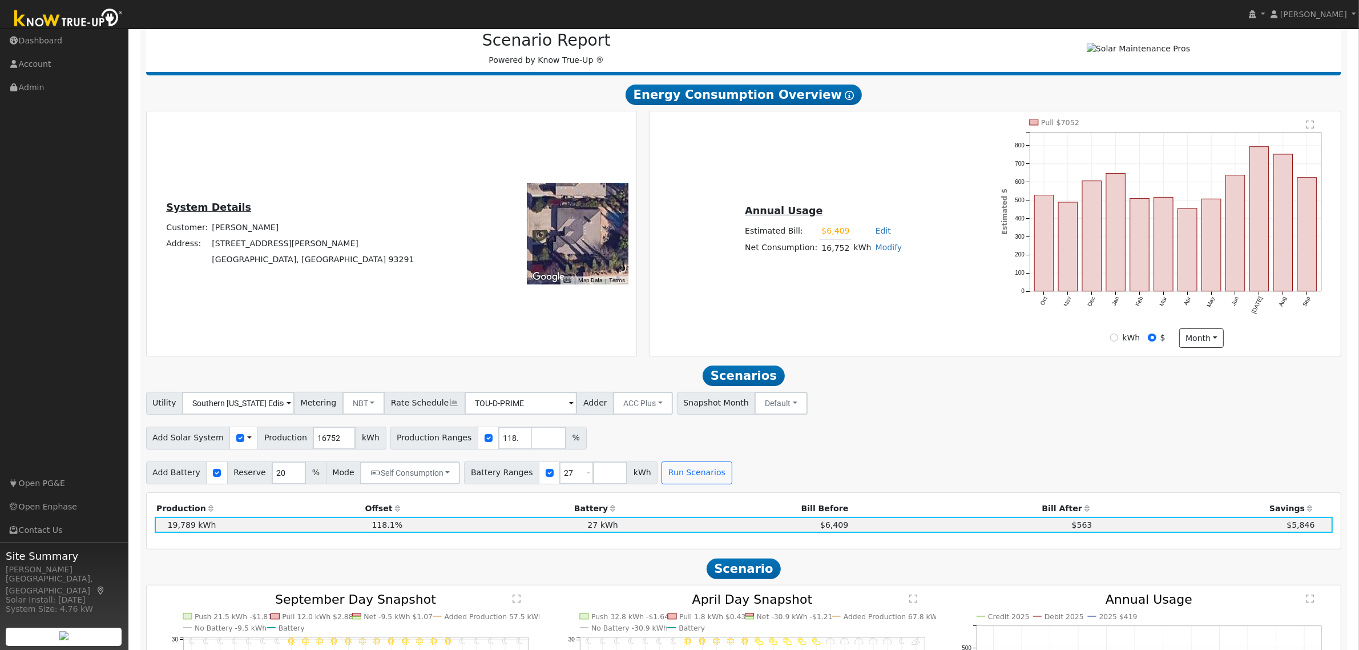
scroll to position [0, 0]
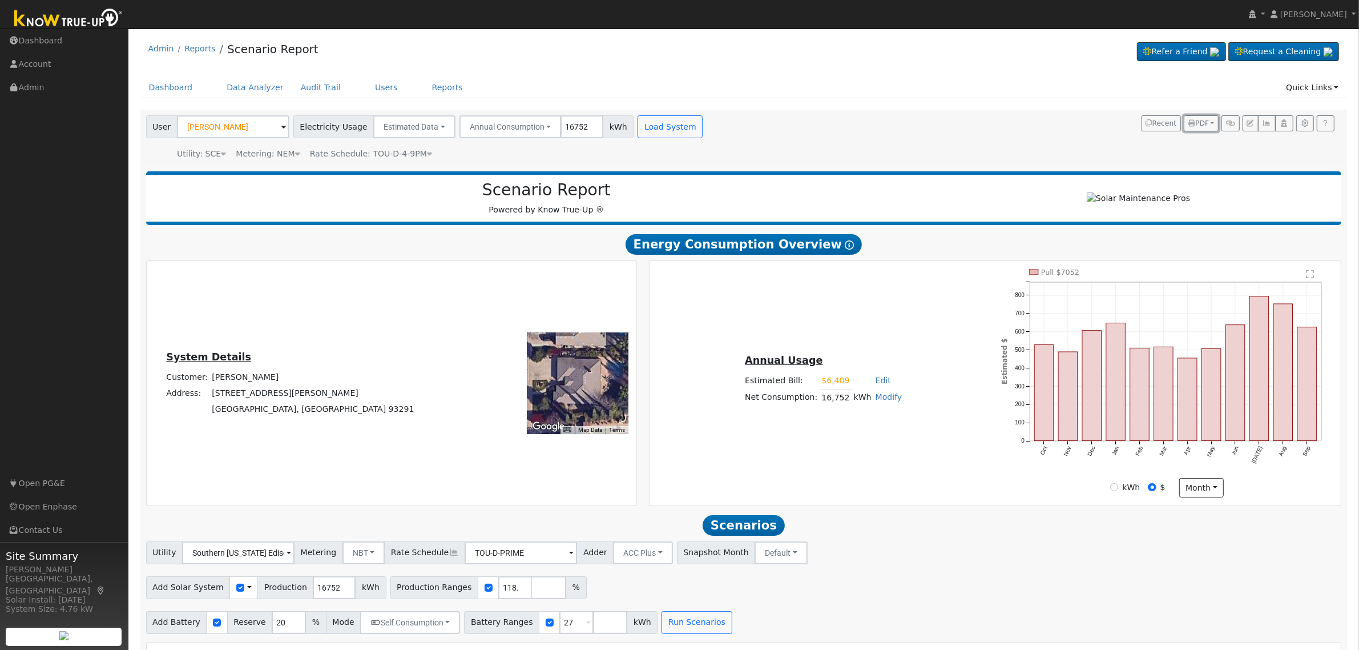
click at [1208, 122] on button "PDF" at bounding box center [1201, 123] width 35 height 16
click at [1172, 199] on link "Both" at bounding box center [1171, 196] width 94 height 16
click at [886, 132] on div "User [PERSON_NAME] Account Default Account Default Account [STREET_ADDRESS][PER…" at bounding box center [742, 135] width 1196 height 49
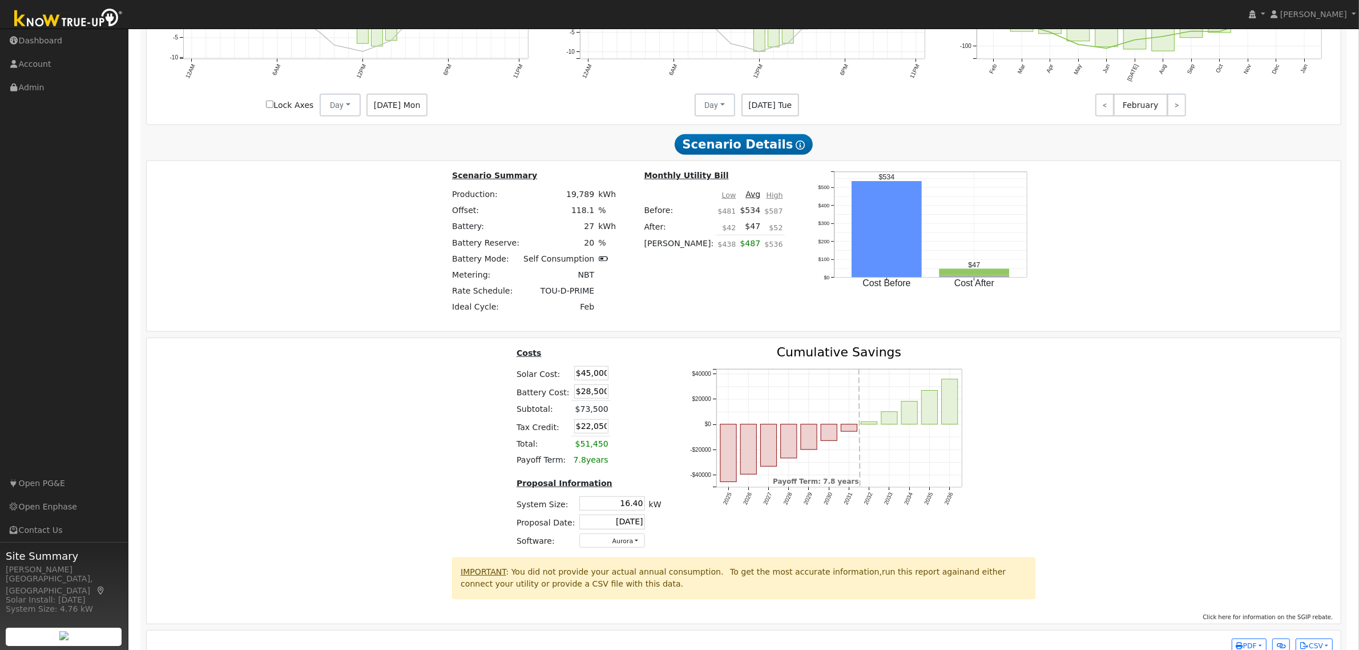
scroll to position [925, 0]
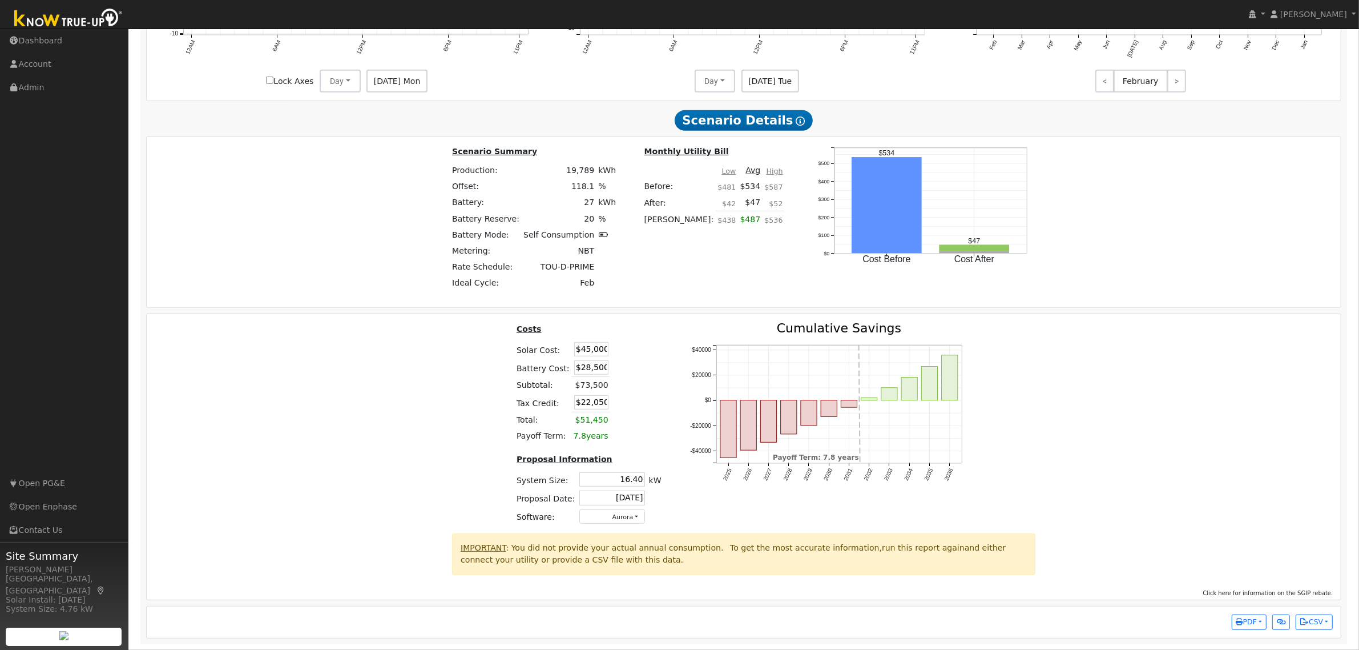
click at [590, 344] on input "$45,000" at bounding box center [591, 349] width 34 height 14
click at [590, 344] on input "text" at bounding box center [591, 349] width 34 height 14
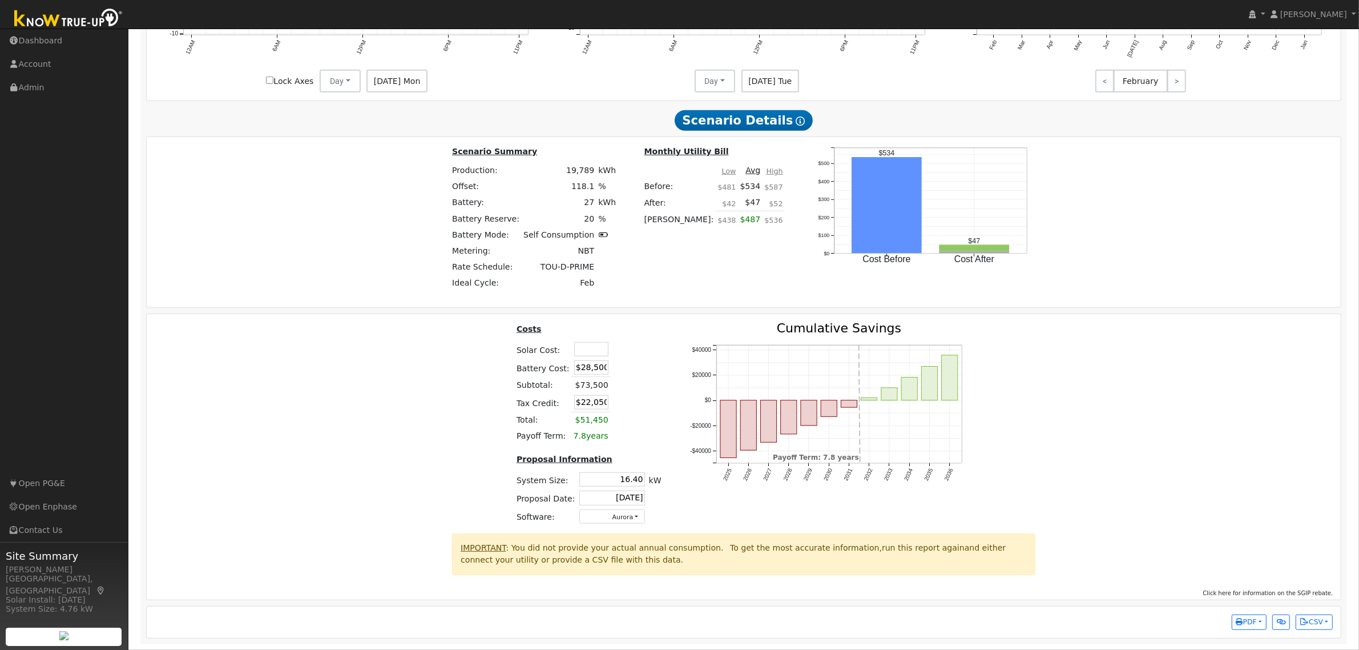
type input "$8,550"
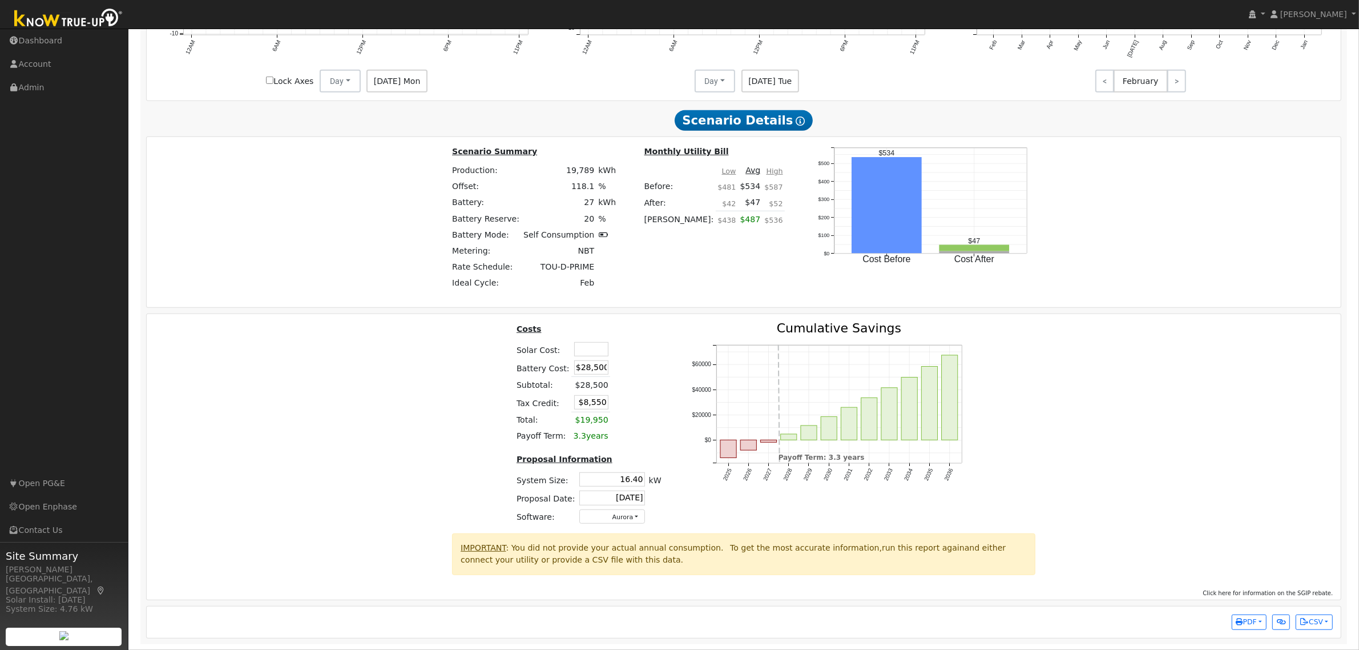
click at [594, 370] on input "$28,500" at bounding box center [591, 367] width 34 height 14
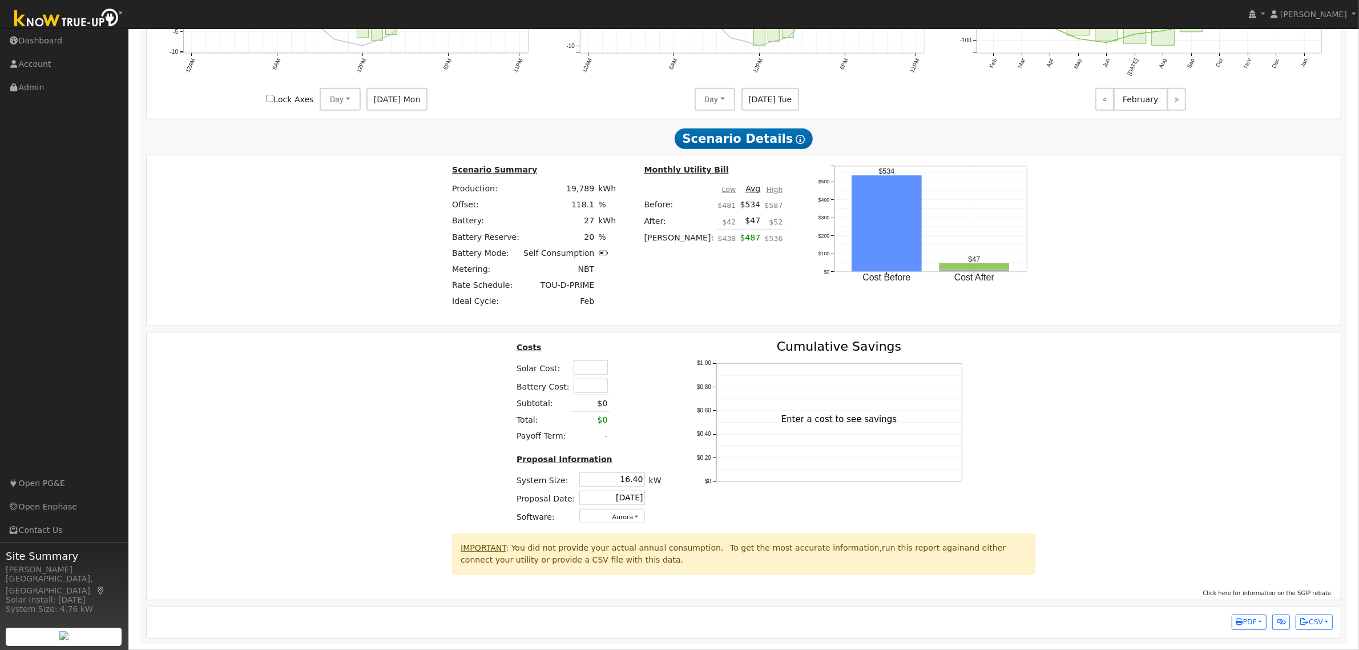
scroll to position [906, 0]
click at [595, 384] on tbody "Solar Cost: Battery Cost: Subtotal: $0 Total: $0 Payoff Term: -" at bounding box center [588, 401] width 149 height 86
click at [595, 384] on input "text" at bounding box center [591, 385] width 34 height 14
click at [590, 369] on input "text" at bounding box center [591, 367] width 34 height 14
type input "$56,500"
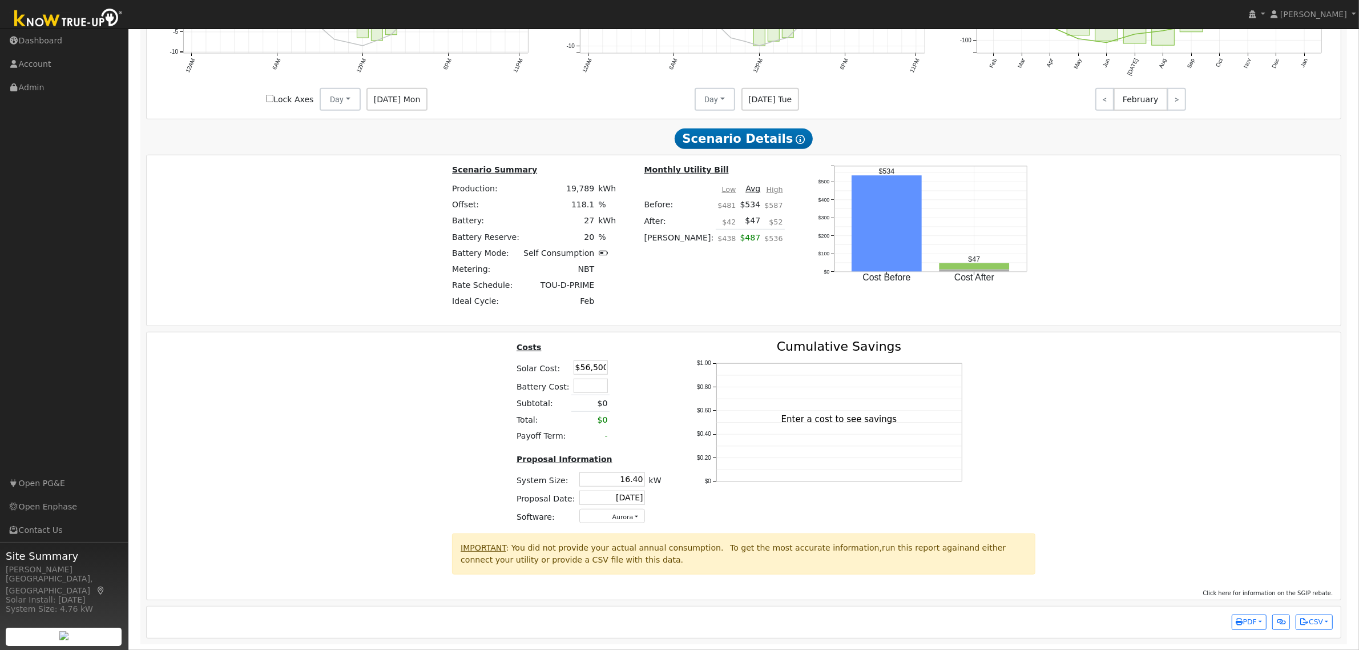
click at [380, 392] on div "Costs Solar Cost: $56,500 Battery Cost: Subtotal: $0 Total: $0 Payoff Term: - P…" at bounding box center [744, 436] width 1203 height 193
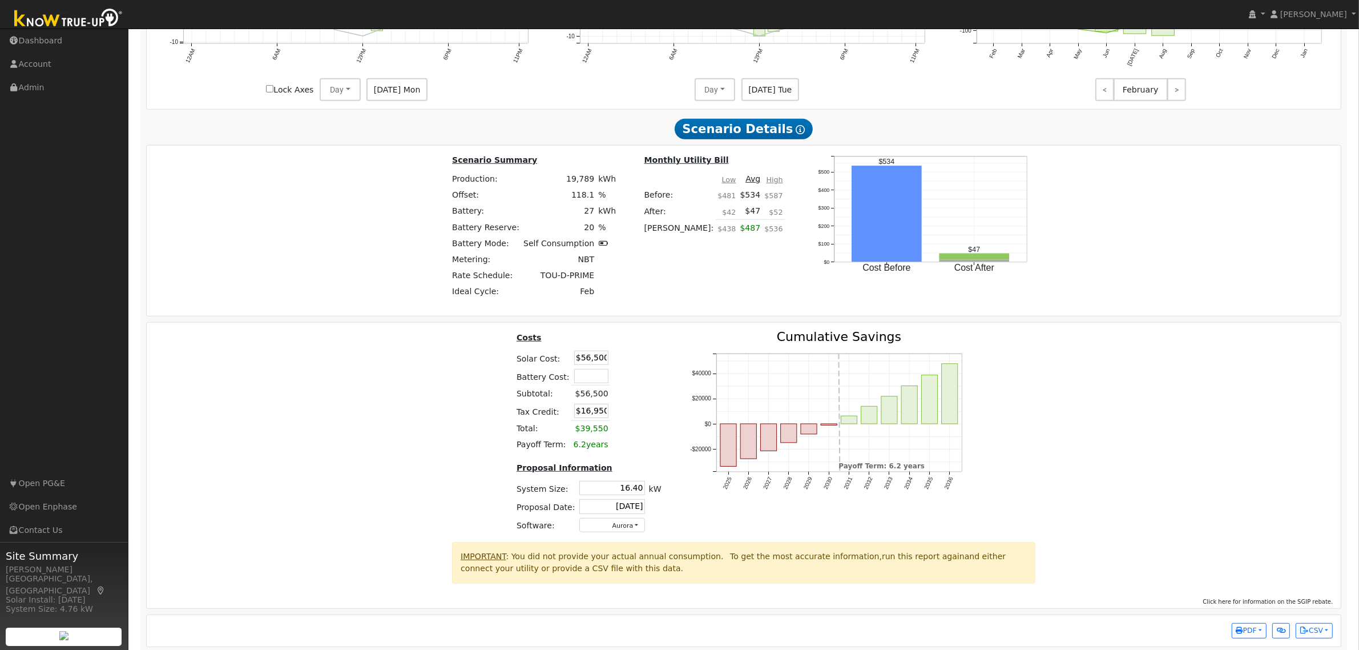
click at [592, 418] on input "$16,950" at bounding box center [591, 411] width 34 height 14
type input "$0"
click at [391, 375] on div "Costs Solar Cost: $56,500 Battery Cost: Subtotal: $56,500 Tax Credit: $0 Total:…" at bounding box center [744, 435] width 1203 height 211
